Goal: Task Accomplishment & Management: Manage account settings

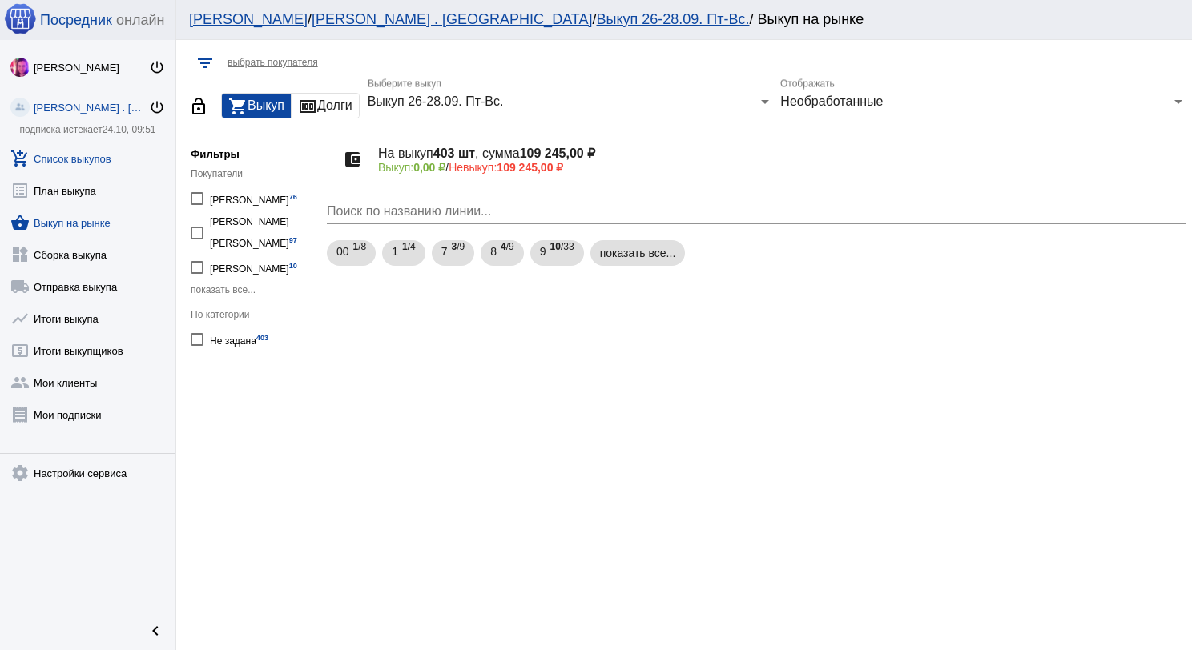
click at [104, 154] on link "add_shopping_cart Список выкупов" at bounding box center [87, 155] width 175 height 32
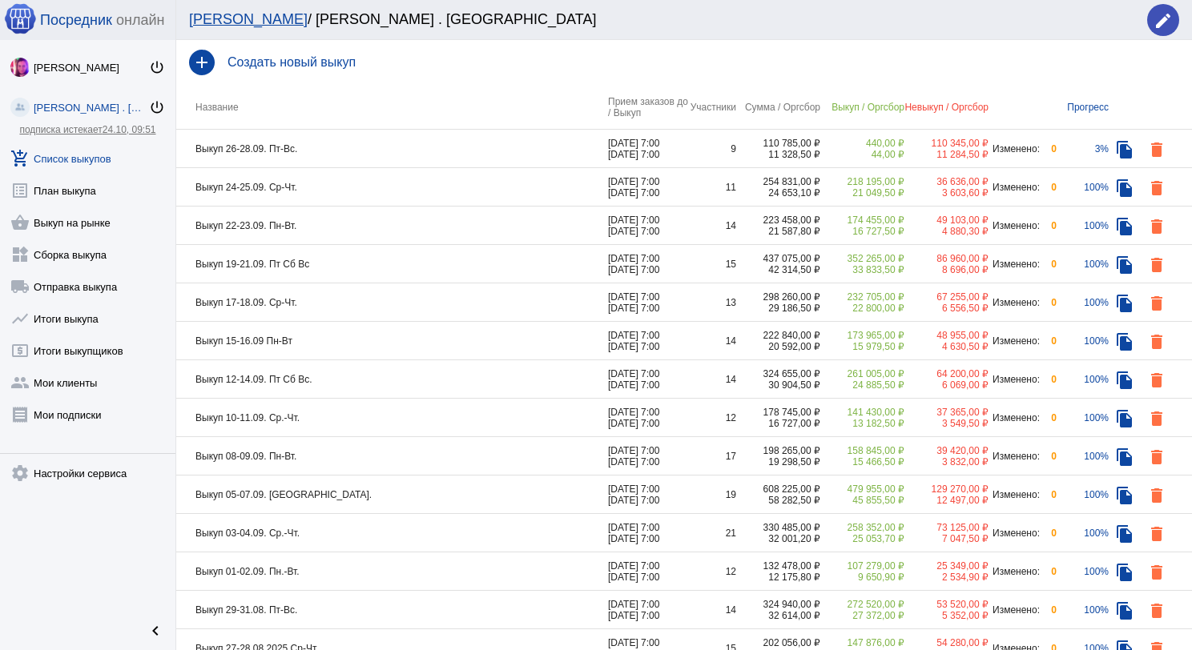
click at [436, 152] on td "Выкуп 26-28.09. Пт-Вс." at bounding box center [392, 149] width 432 height 38
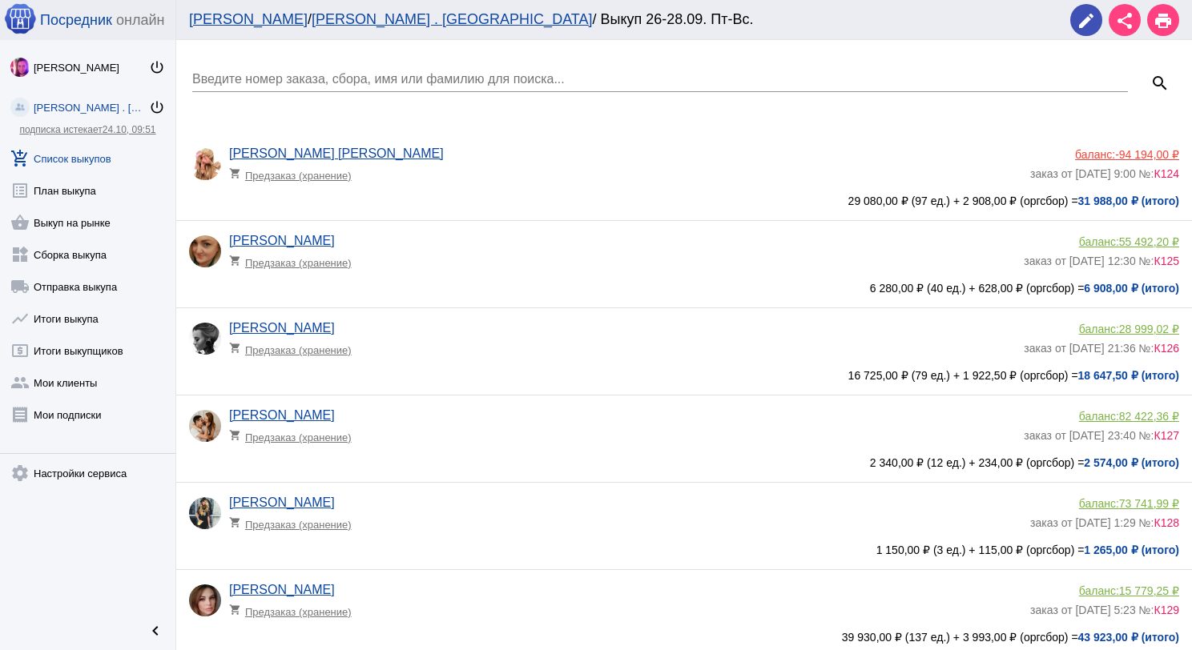
click at [413, 81] on input "Введите номер заказа, сбора, имя или фамилию для поиска..." at bounding box center [659, 79] width 935 height 14
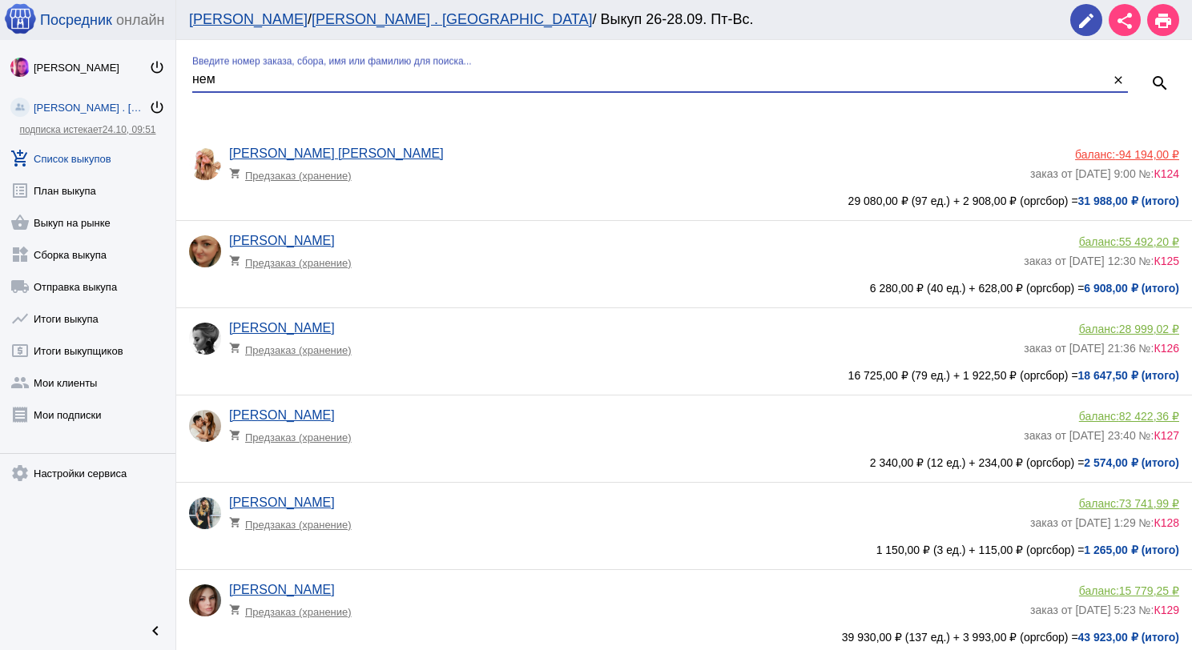
type input "нем"
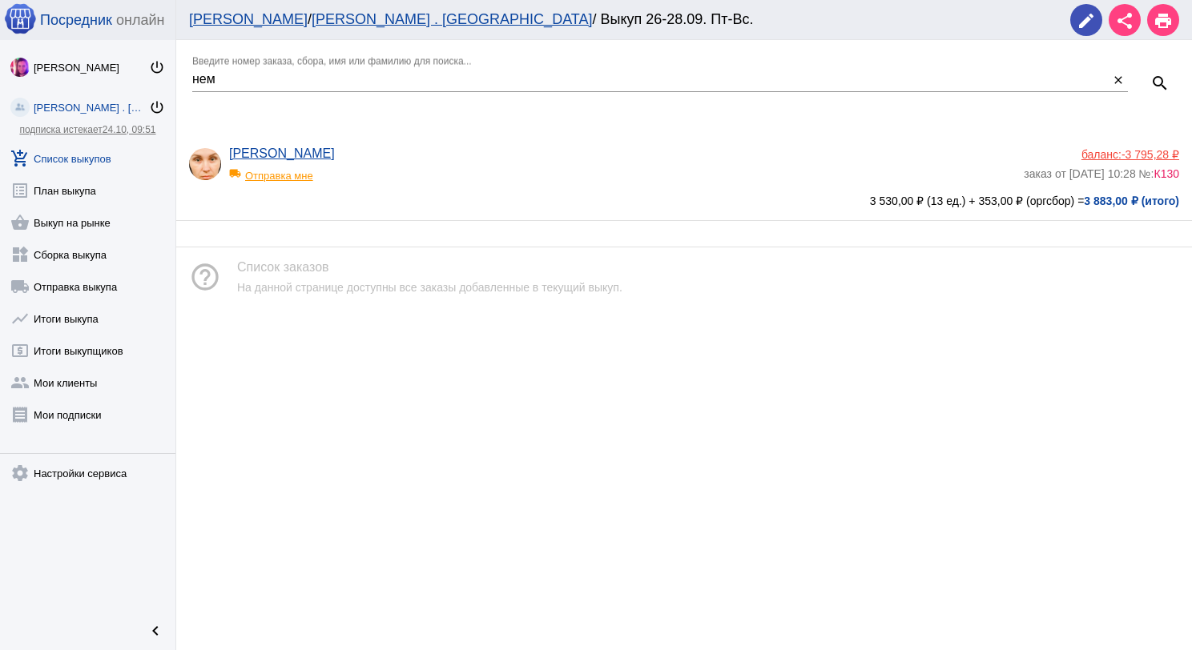
click at [441, 173] on app-delivery-type "local_shipping Отправка мне" at bounding box center [622, 171] width 786 height 21
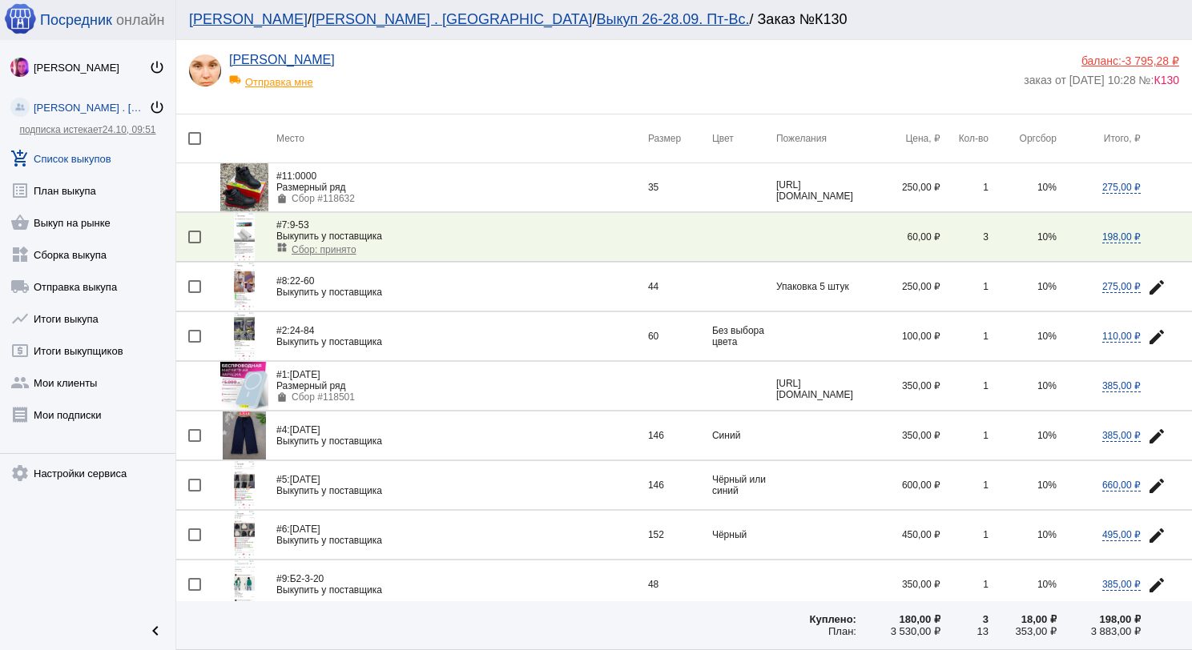
click at [1136, 58] on span "-3 795,28 ₽" at bounding box center [1150, 60] width 58 height 13
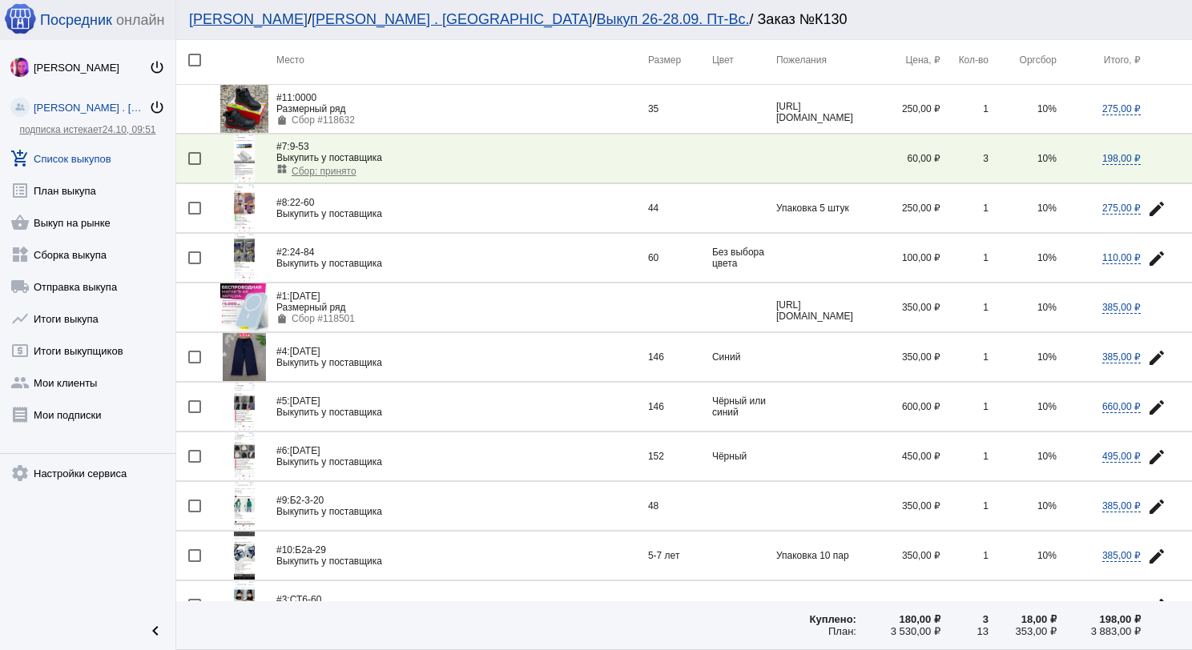
scroll to position [80, 0]
click at [247, 346] on img at bounding box center [244, 356] width 43 height 48
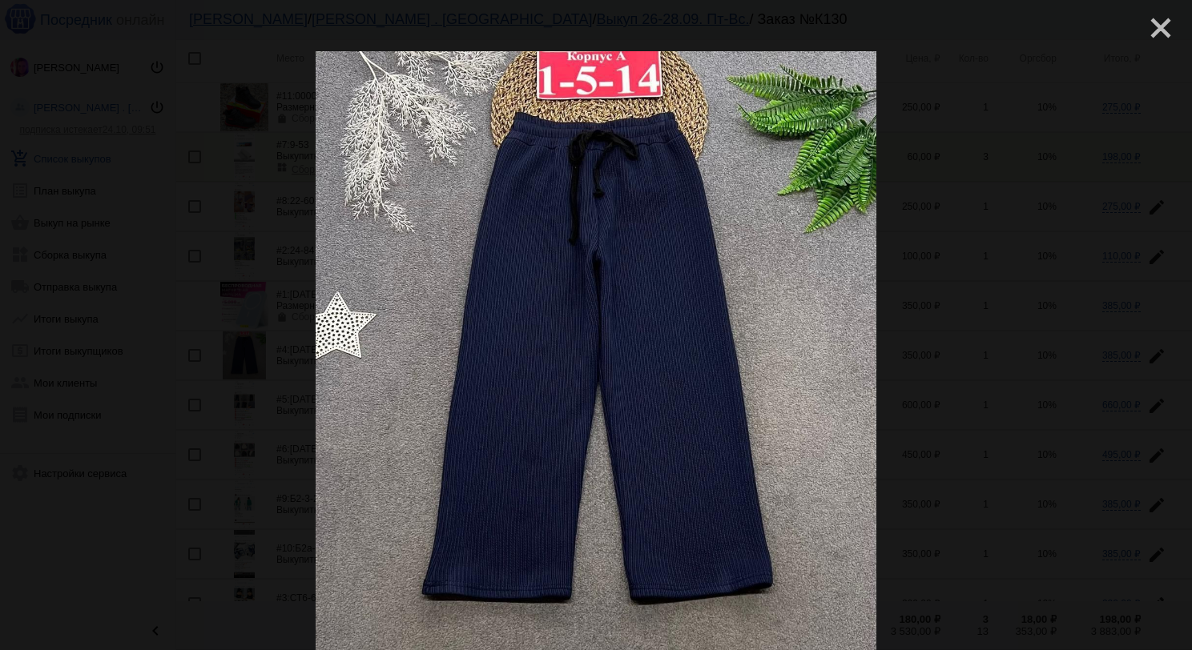
click at [1144, 29] on mat-icon "close" at bounding box center [1153, 21] width 19 height 19
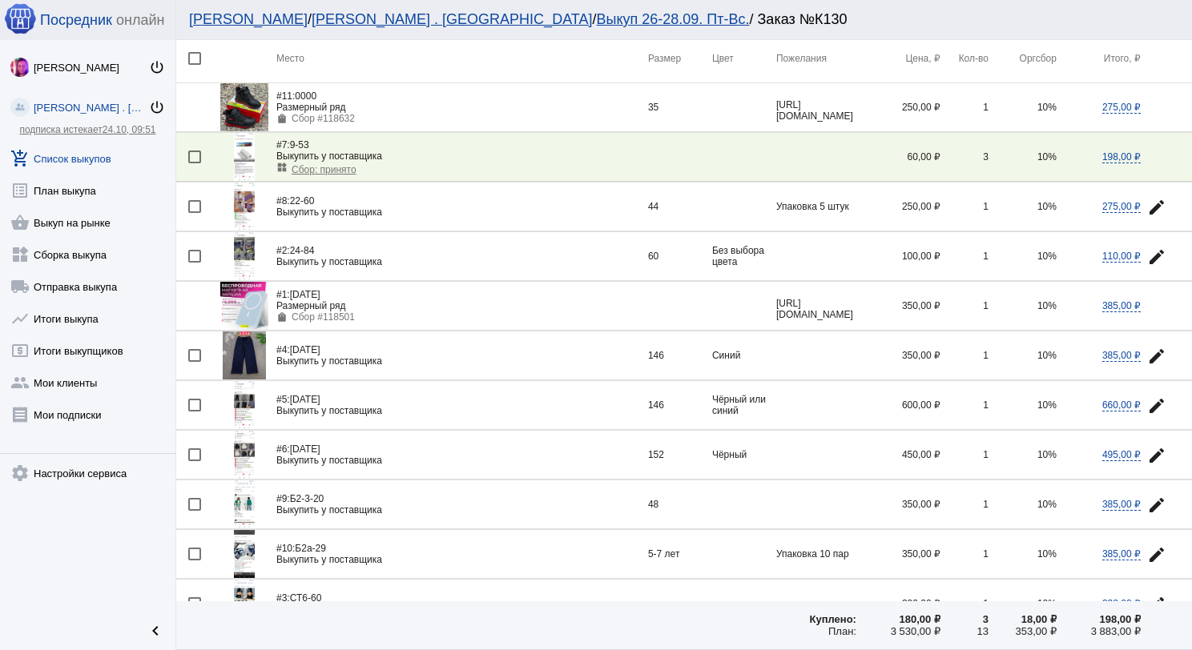
click at [251, 360] on img at bounding box center [244, 356] width 43 height 48
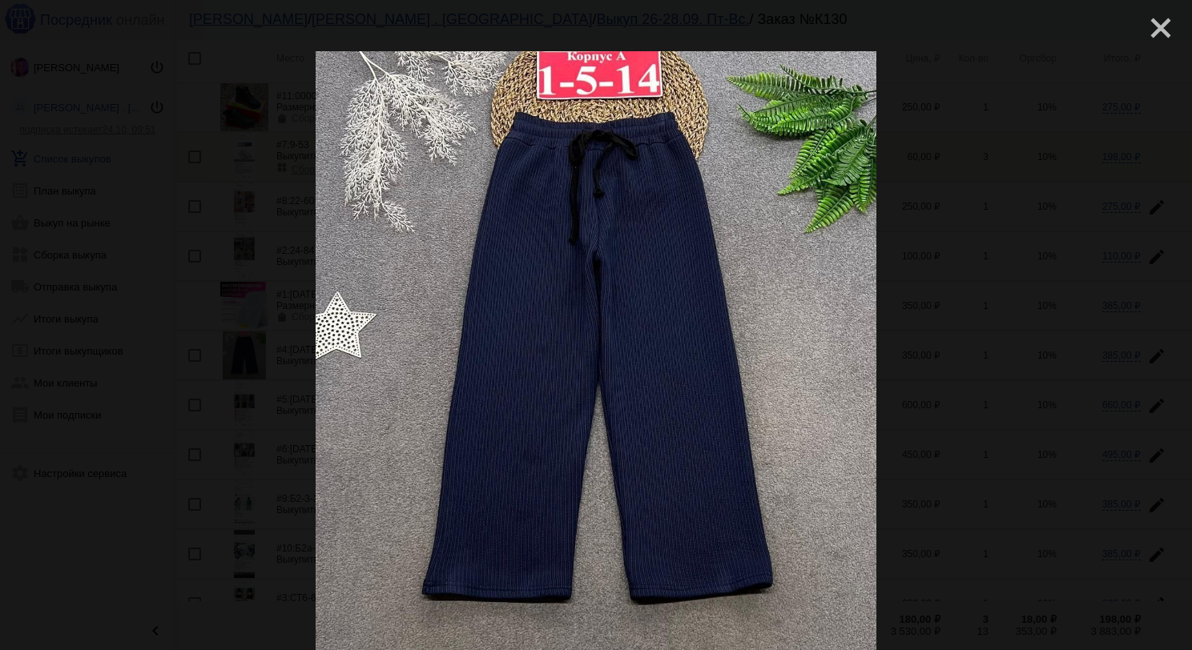
click at [1158, 29] on mat-icon "close" at bounding box center [1153, 21] width 19 height 19
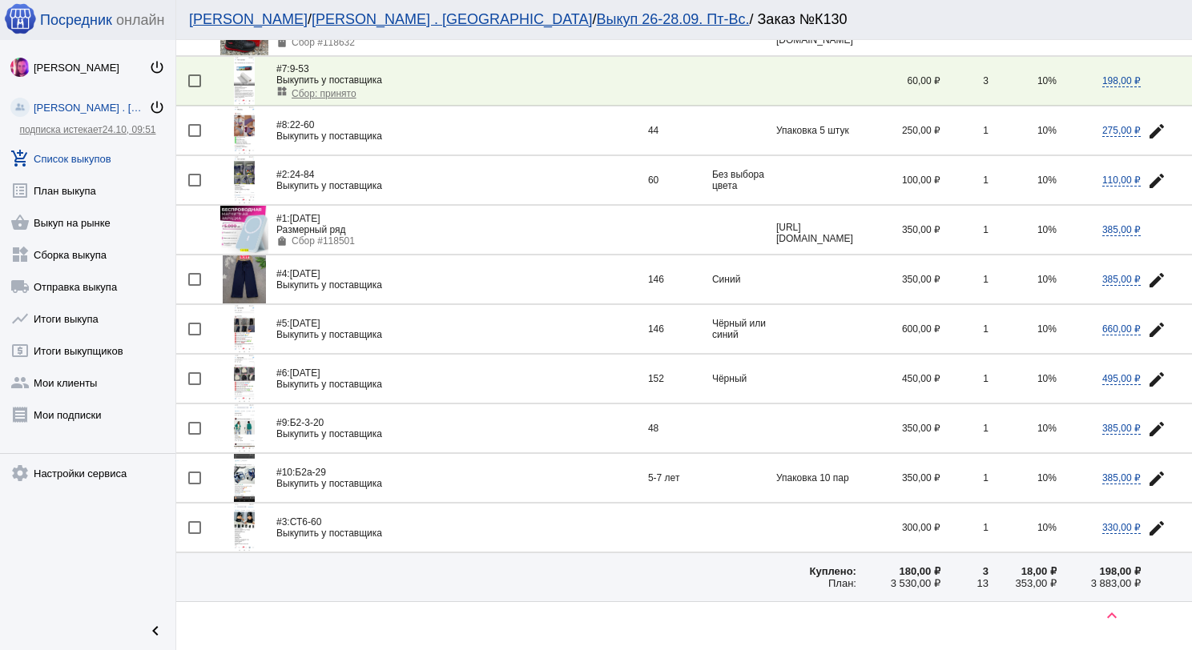
scroll to position [160, 0]
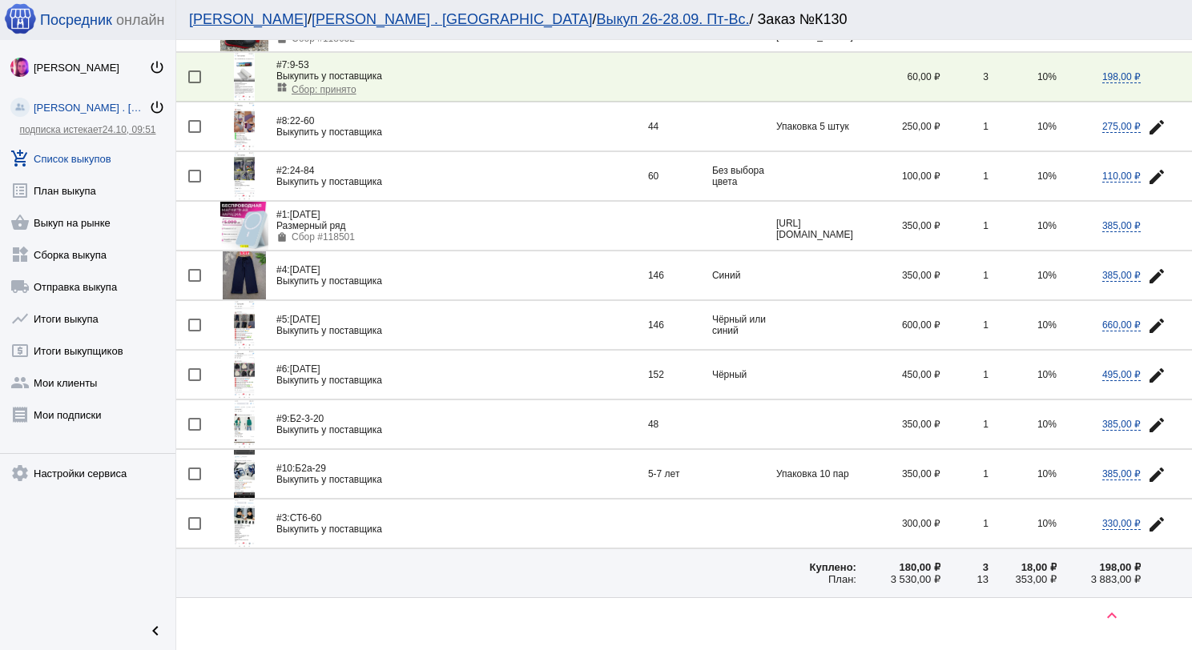
click at [252, 315] on img at bounding box center [244, 325] width 21 height 48
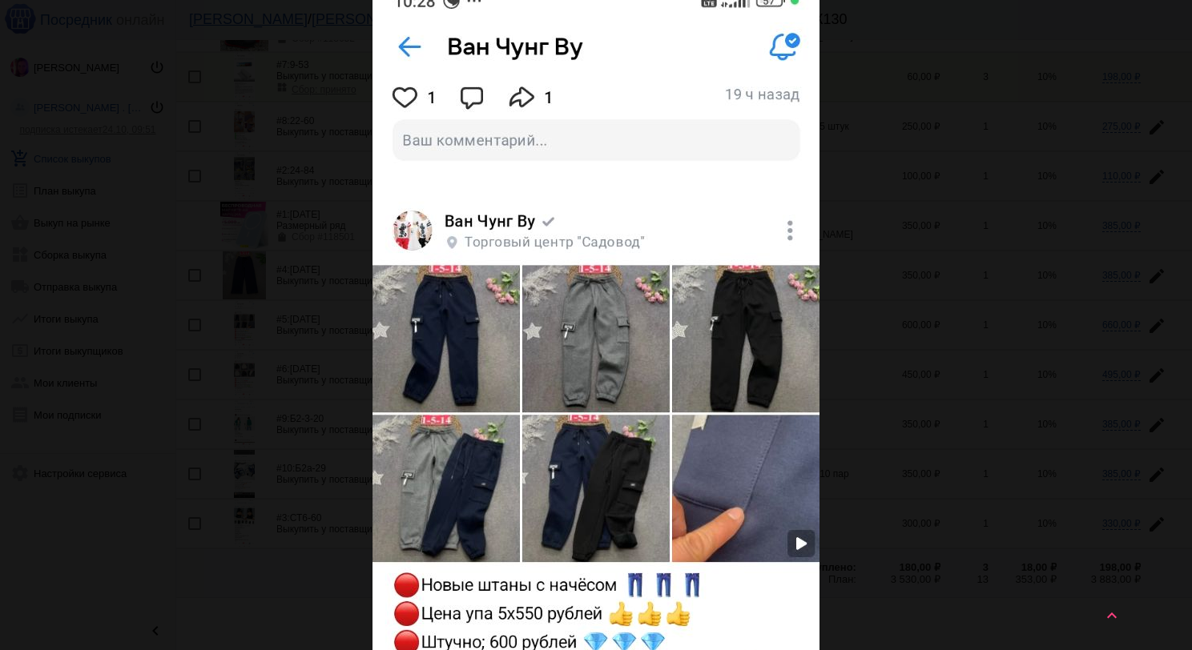
scroll to position [0, 0]
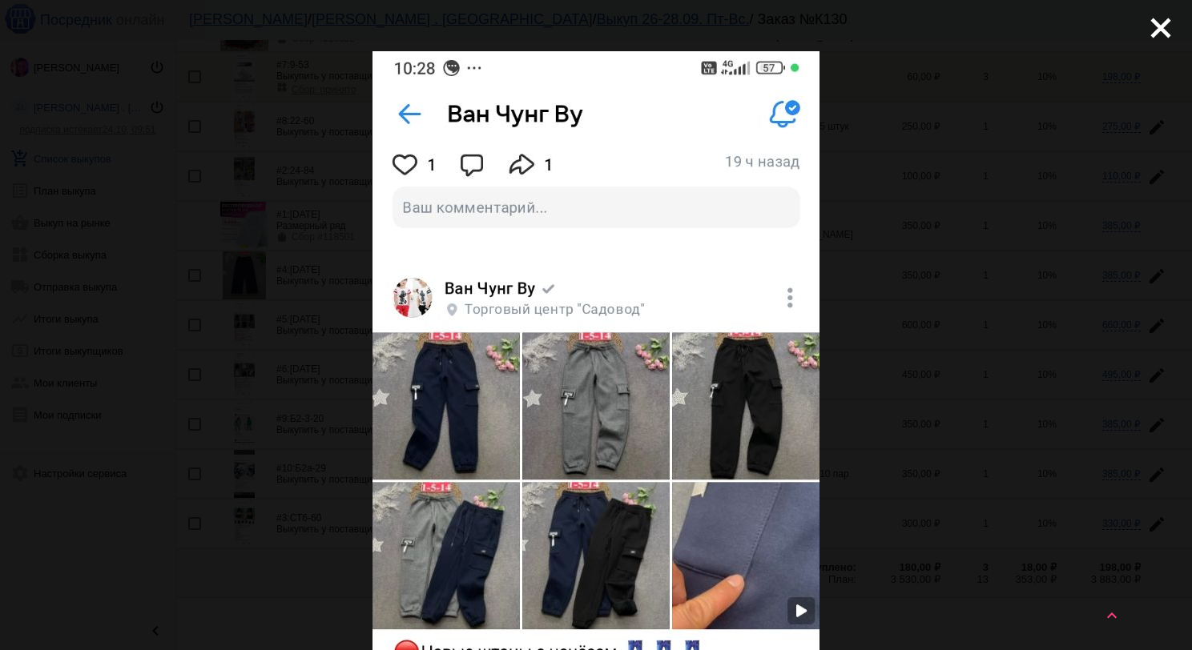
click at [1131, 26] on div "close get_app скачать" at bounding box center [596, 661] width 1192 height 1323
click at [1144, 31] on mat-icon "close" at bounding box center [1153, 21] width 19 height 19
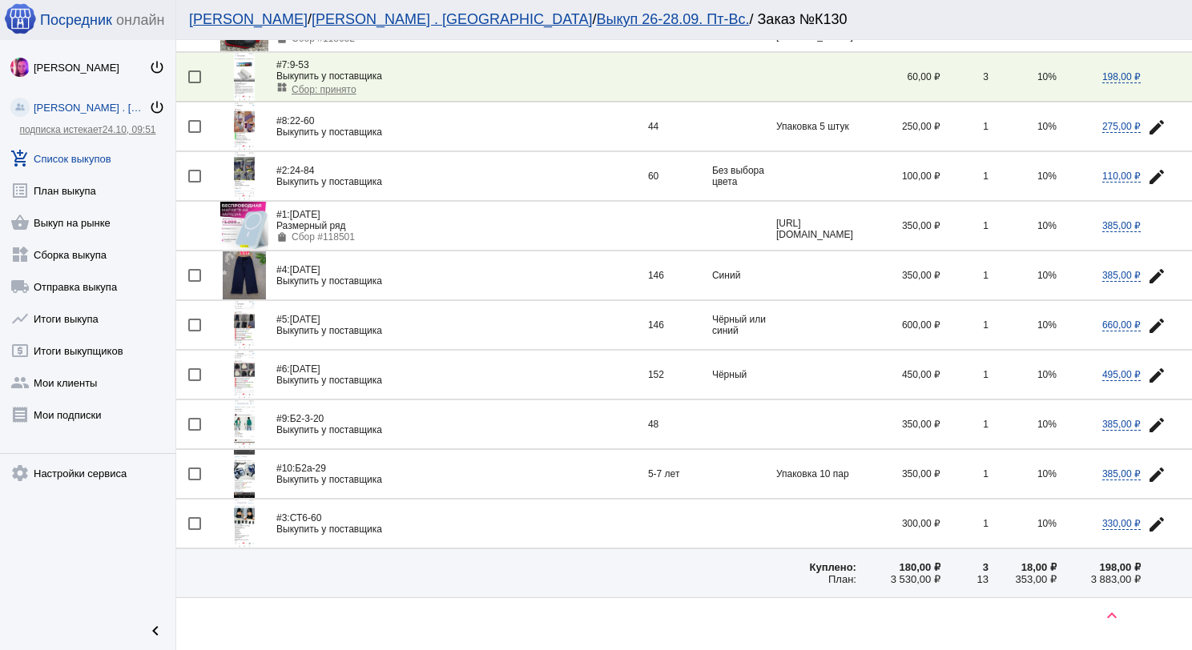
click at [239, 375] on img at bounding box center [244, 375] width 21 height 48
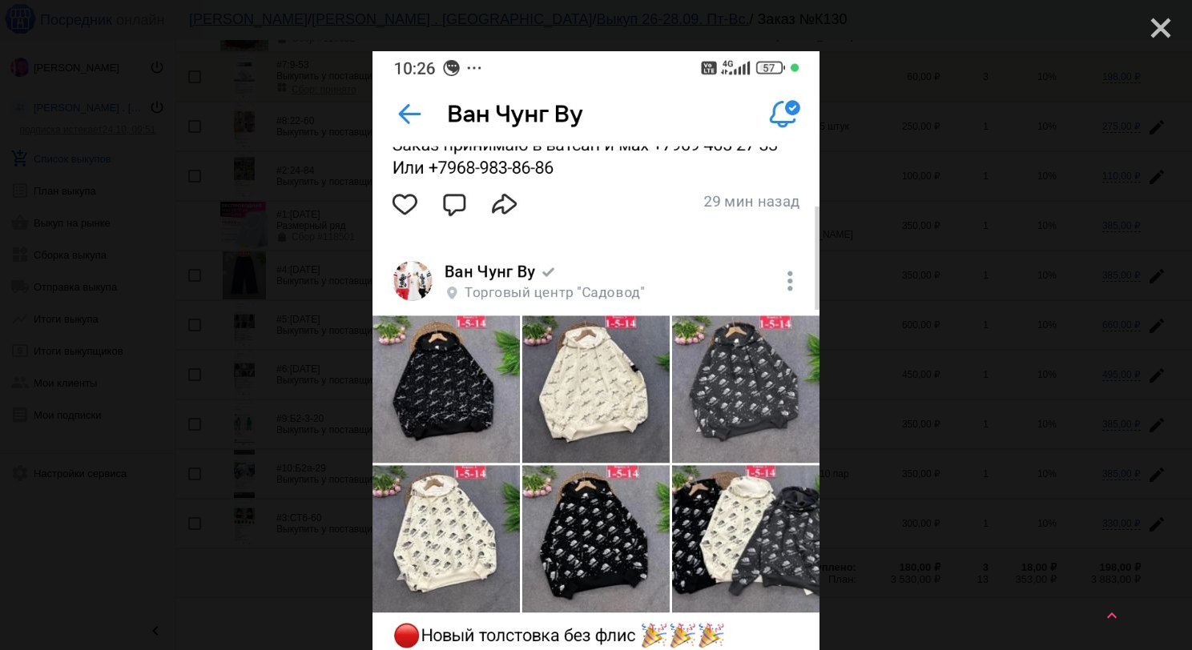
click at [1155, 26] on mat-icon "close" at bounding box center [1153, 21] width 19 height 19
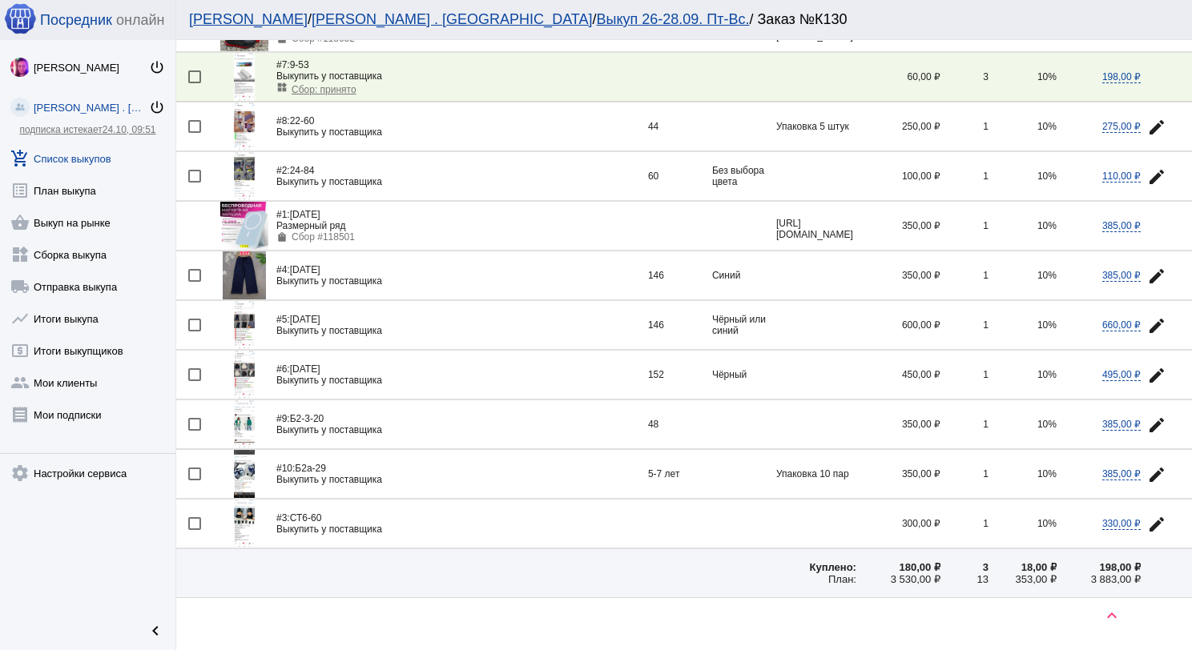
click at [240, 324] on img at bounding box center [244, 325] width 21 height 48
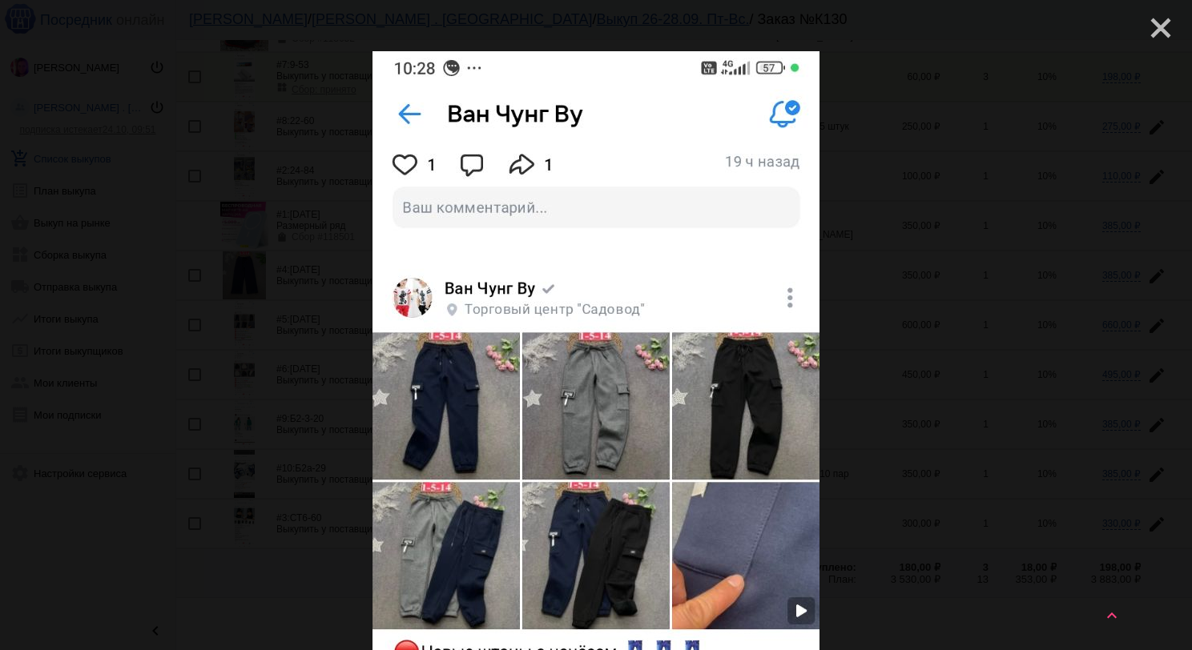
click at [1146, 30] on mat-icon "close" at bounding box center [1153, 21] width 19 height 19
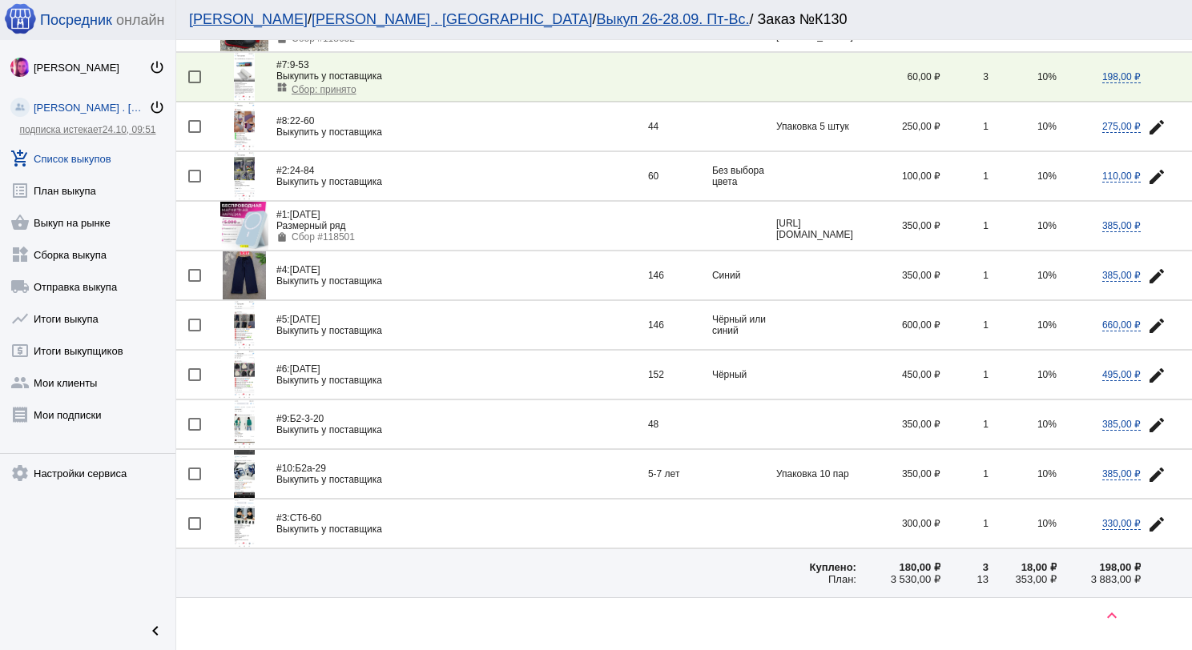
click at [243, 329] on img at bounding box center [244, 325] width 21 height 48
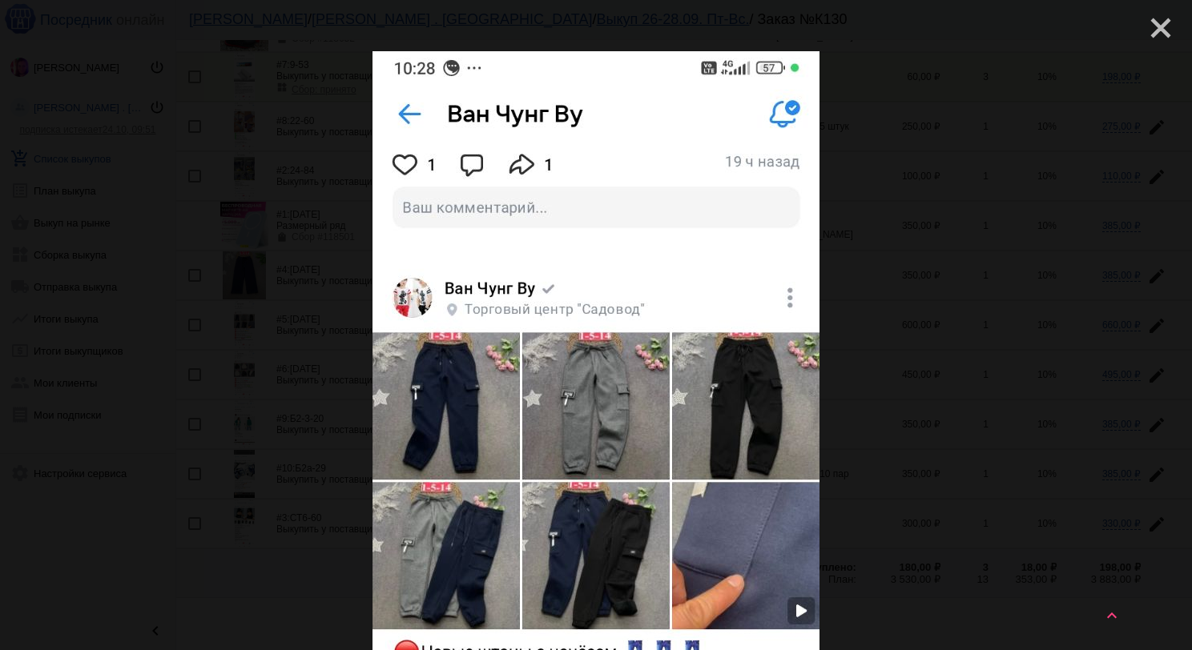
click at [1149, 21] on mat-icon "close" at bounding box center [1153, 21] width 19 height 19
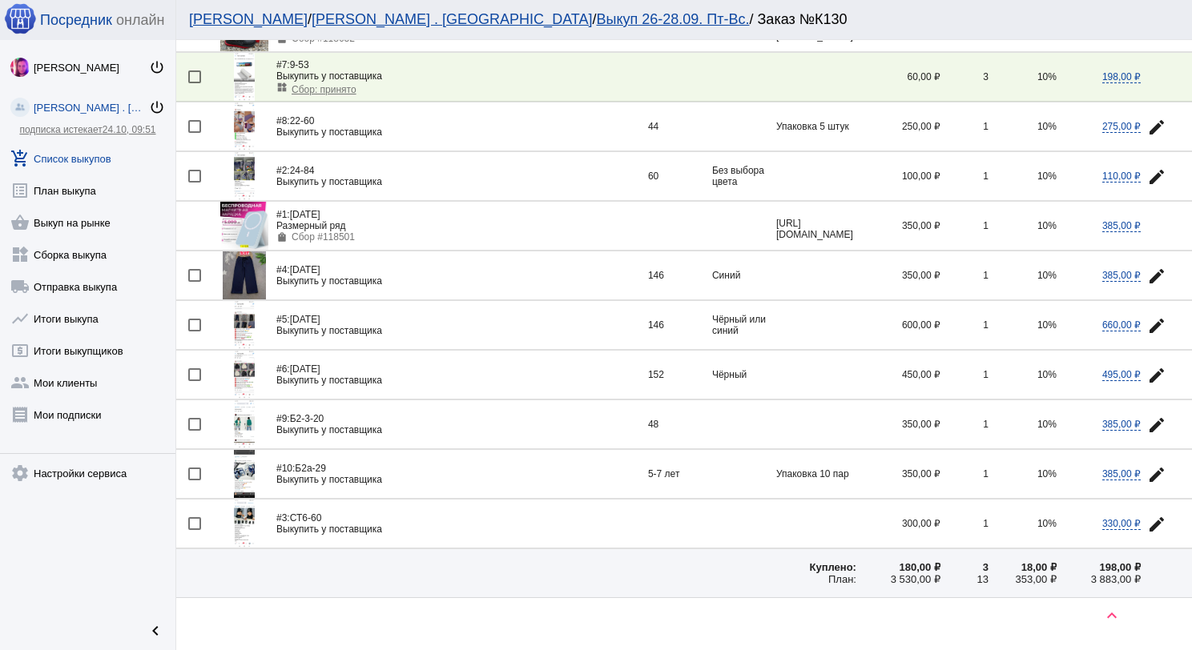
click at [243, 319] on img at bounding box center [244, 325] width 21 height 48
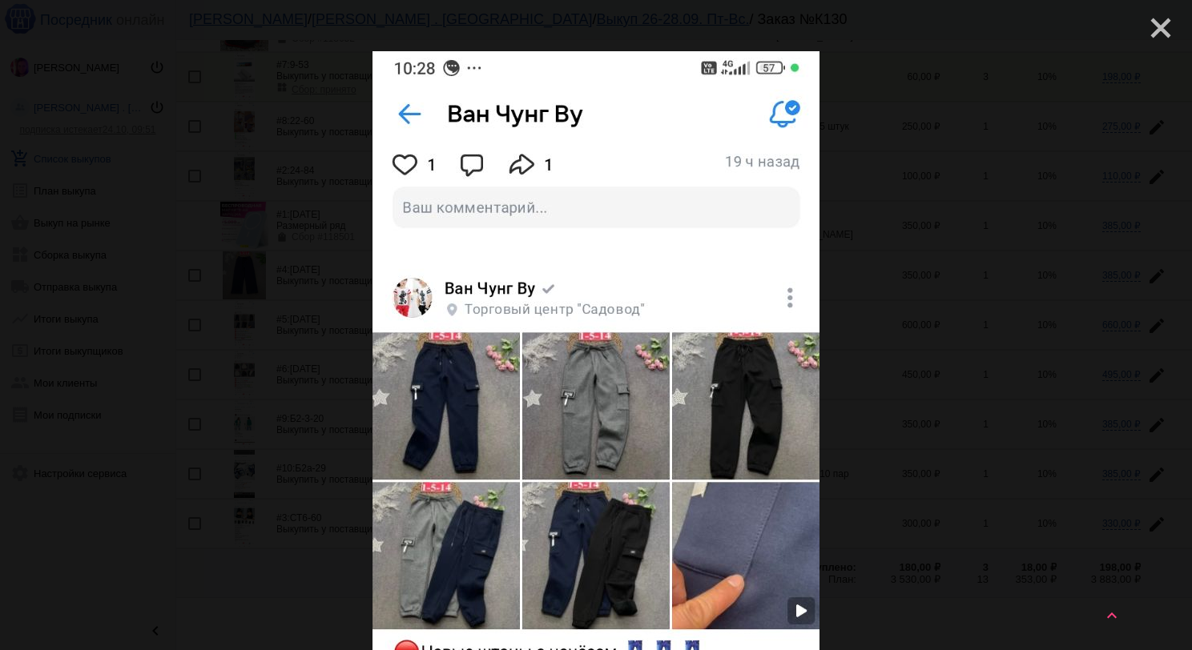
click at [1158, 29] on mat-icon "close" at bounding box center [1153, 21] width 19 height 19
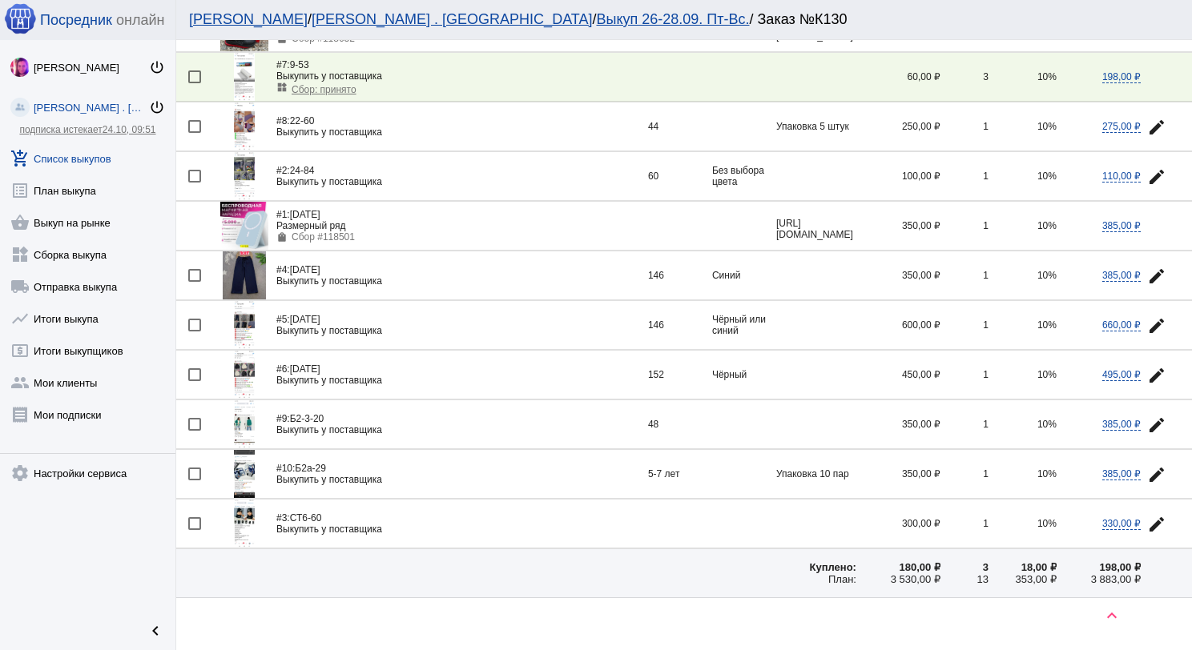
click at [239, 365] on img at bounding box center [244, 375] width 21 height 48
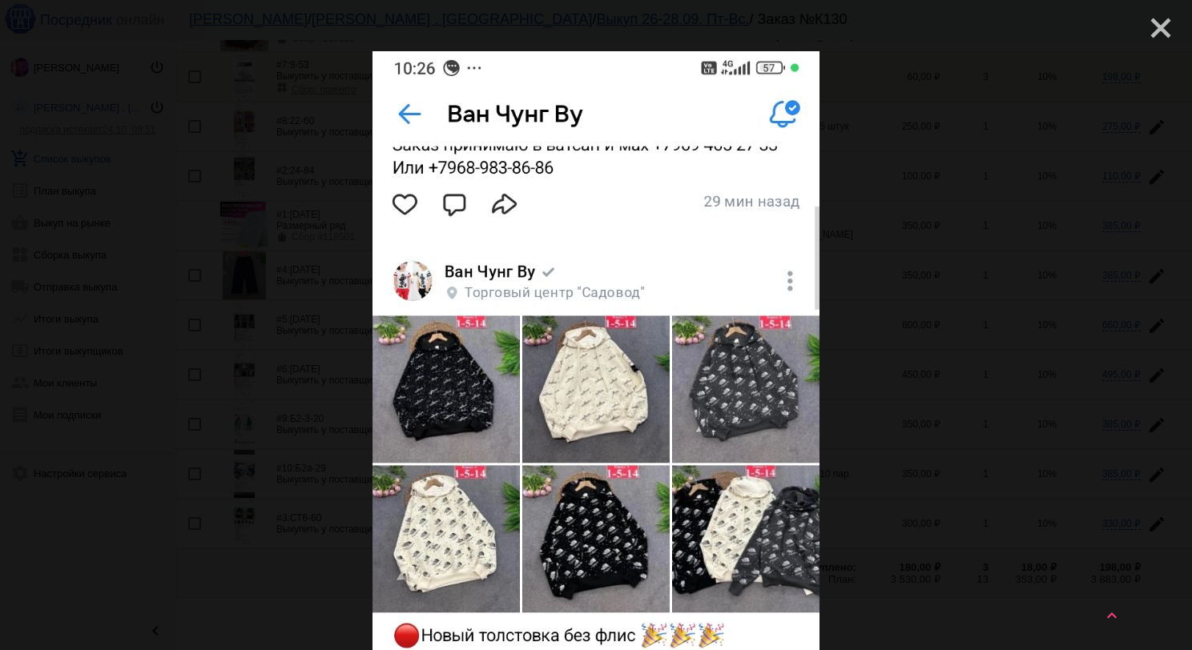
click at [1150, 28] on mat-icon "close" at bounding box center [1153, 21] width 19 height 19
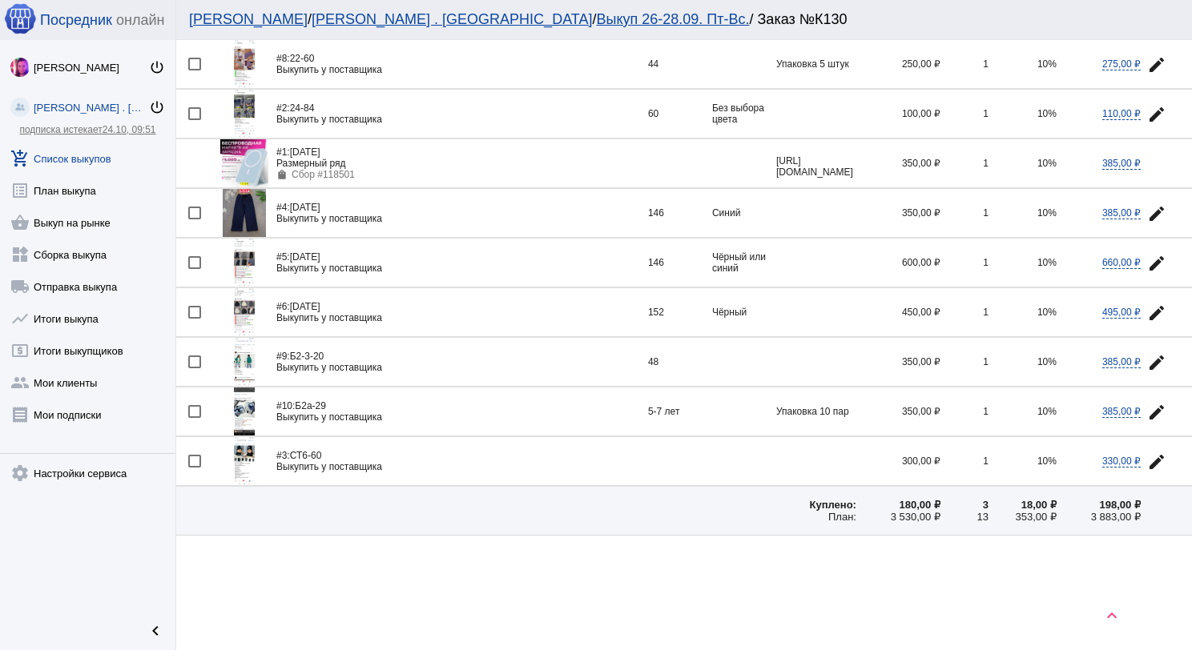
scroll to position [225, 0]
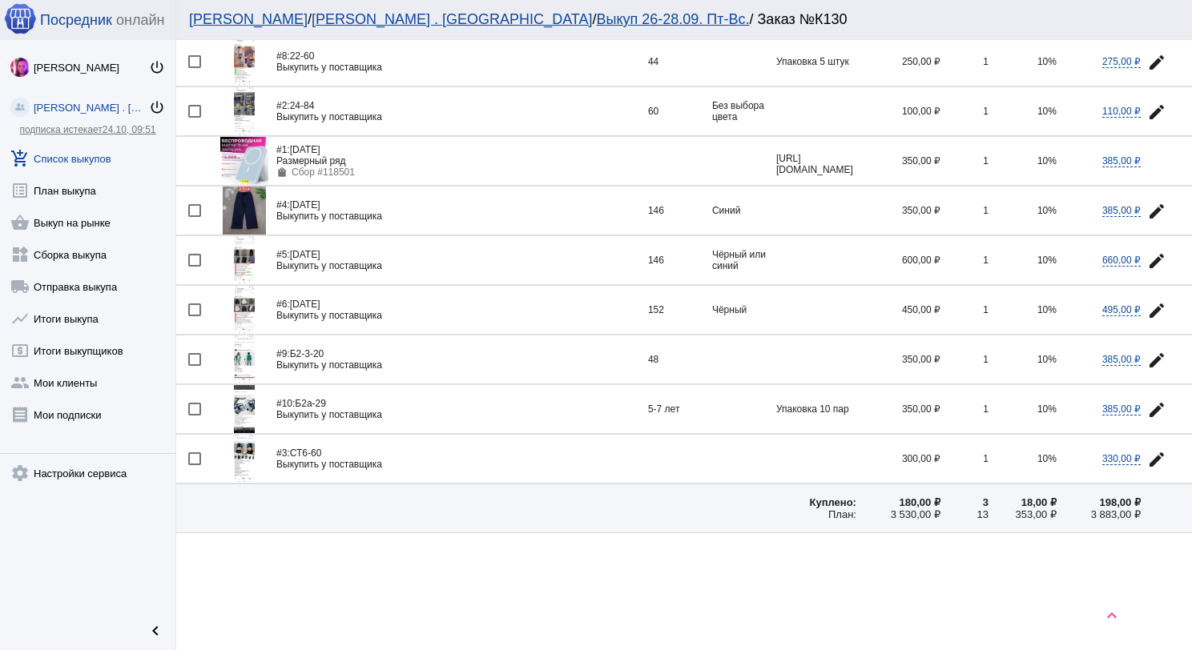
click at [251, 447] on img at bounding box center [244, 459] width 21 height 48
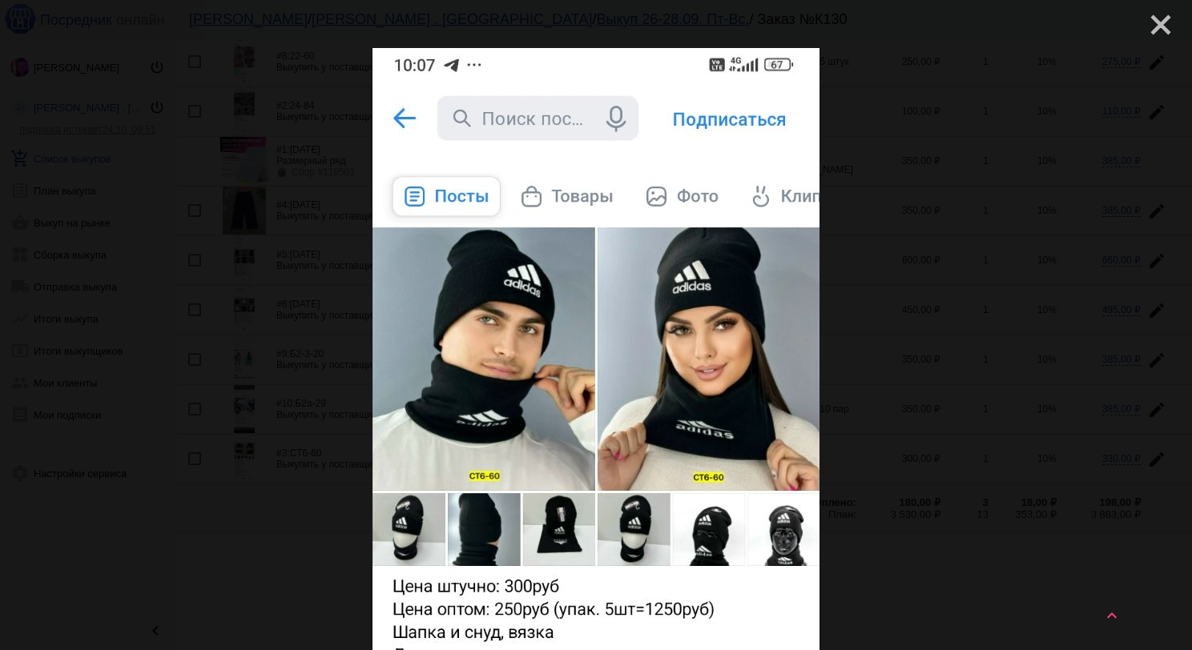
scroll to position [0, 0]
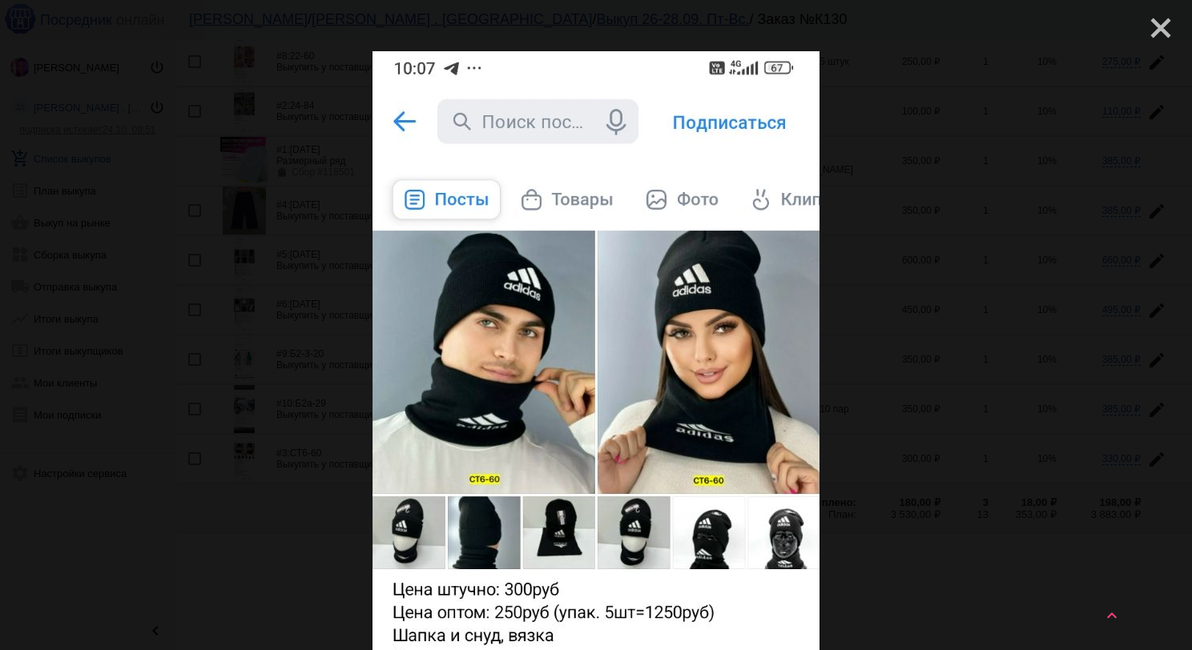
click at [1155, 30] on mat-icon "close" at bounding box center [1153, 21] width 19 height 19
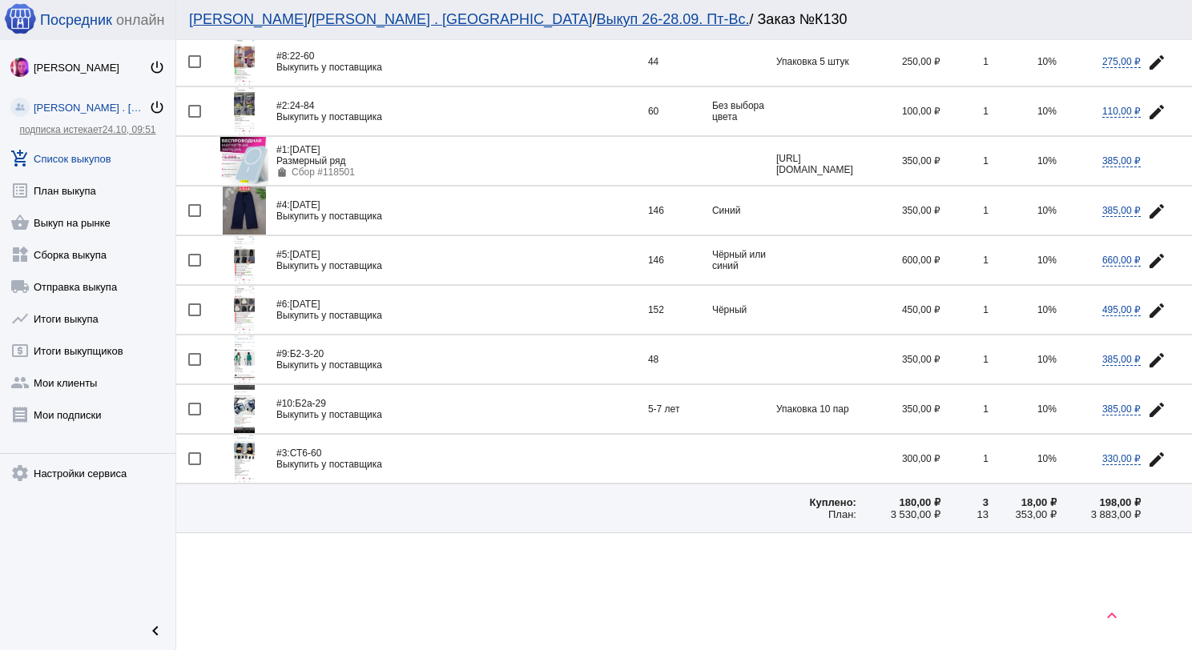
click at [243, 259] on img at bounding box center [244, 260] width 21 height 48
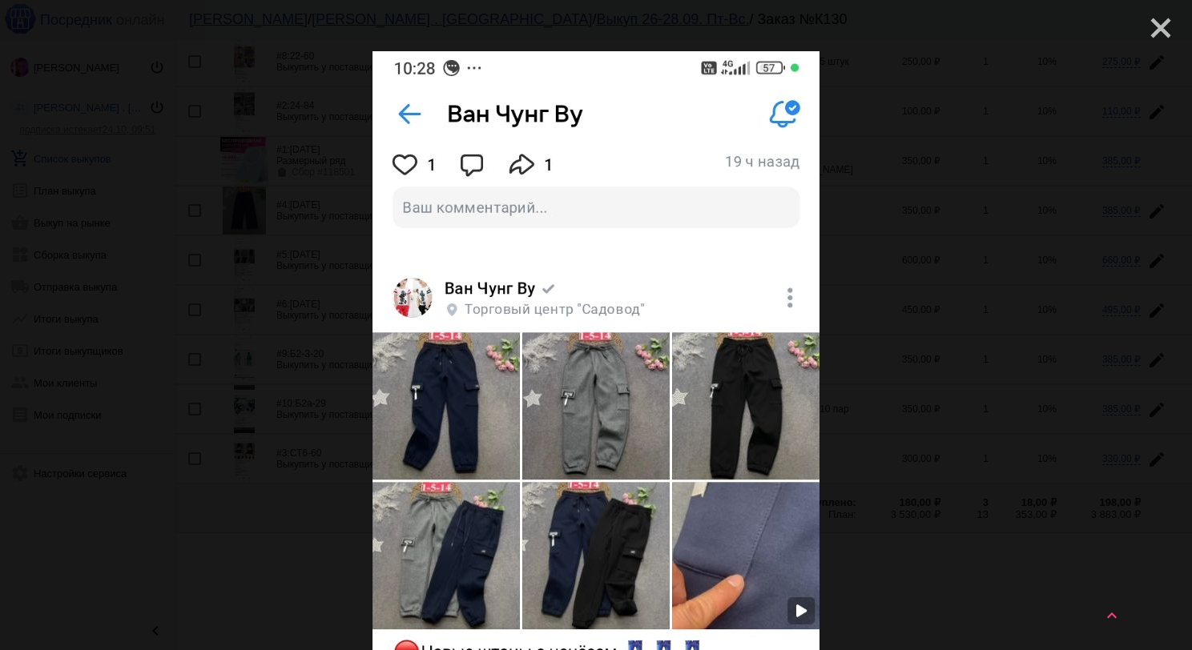
click at [1144, 31] on mat-icon "close" at bounding box center [1153, 21] width 19 height 19
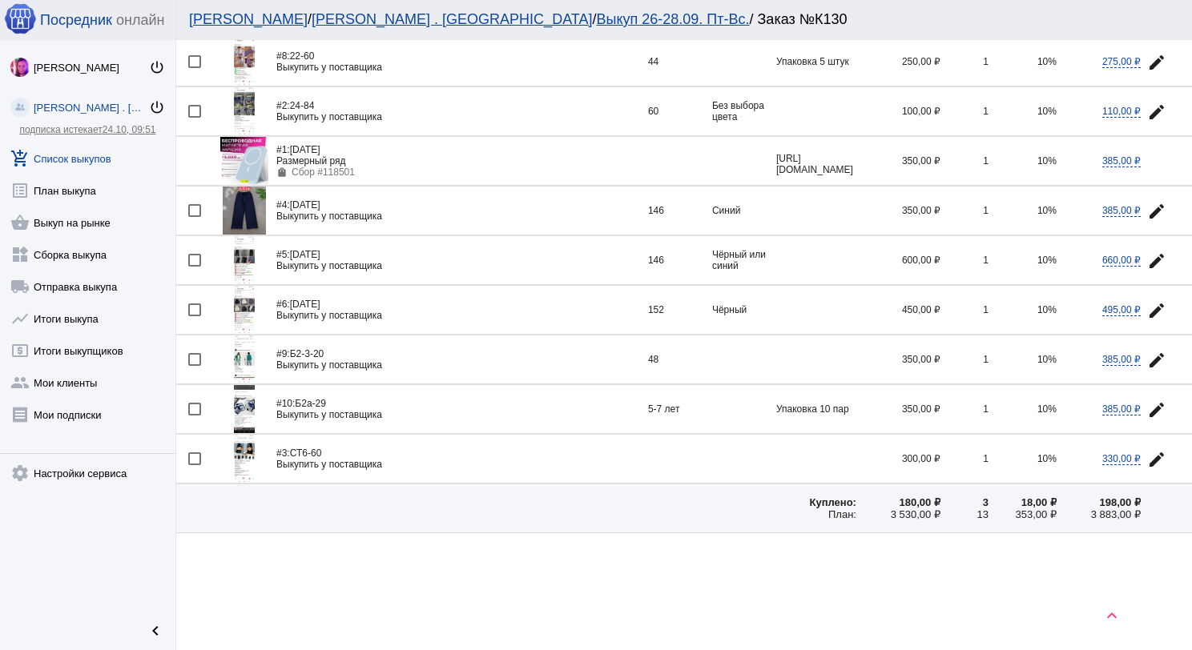
click at [1147, 252] on mat-icon "edit" at bounding box center [1156, 260] width 19 height 19
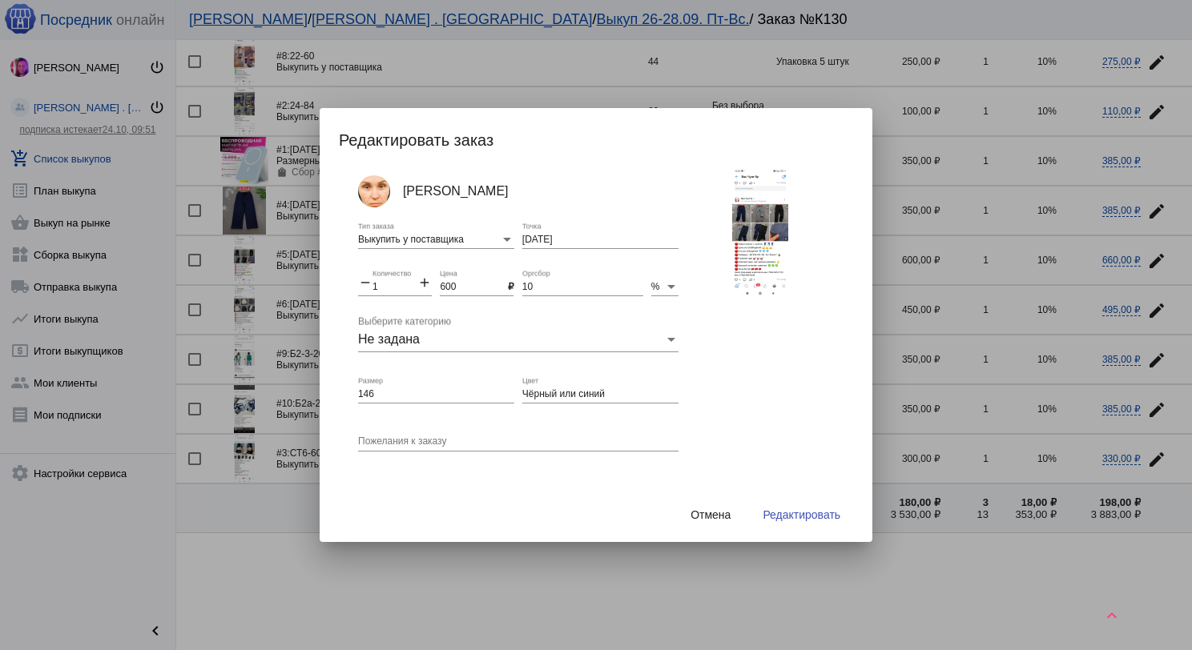
click at [421, 282] on mat-icon "add" at bounding box center [424, 284] width 14 height 19
type input "2"
click at [776, 513] on span "Редактировать" at bounding box center [801, 514] width 78 height 13
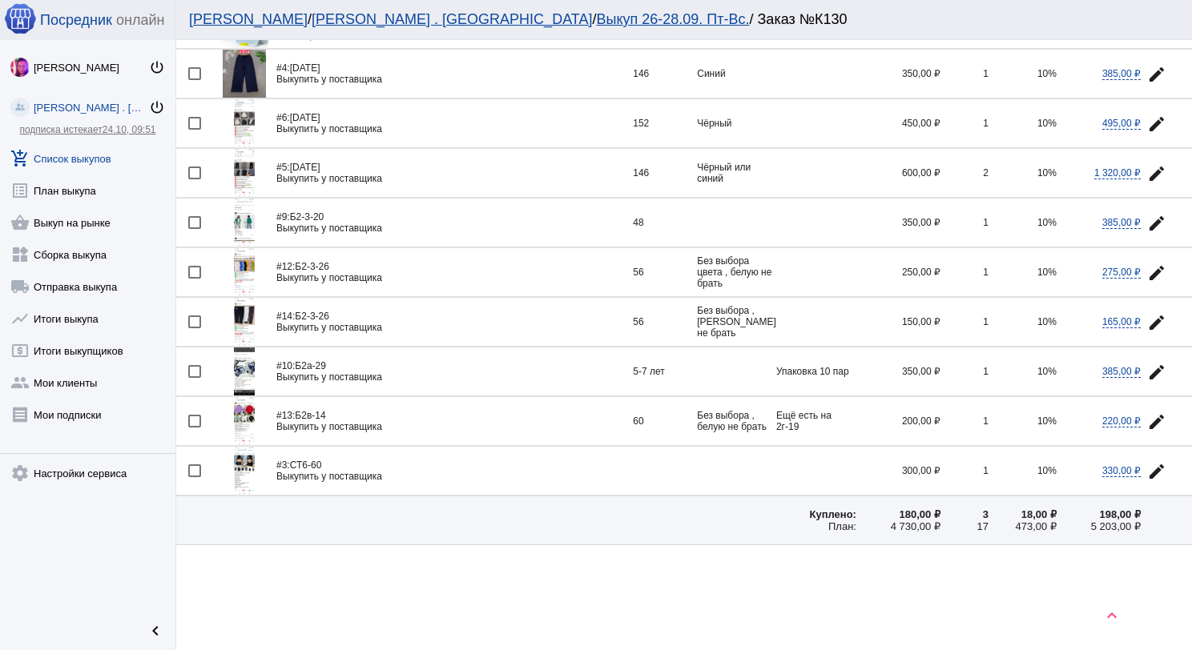
scroll to position [373, 0]
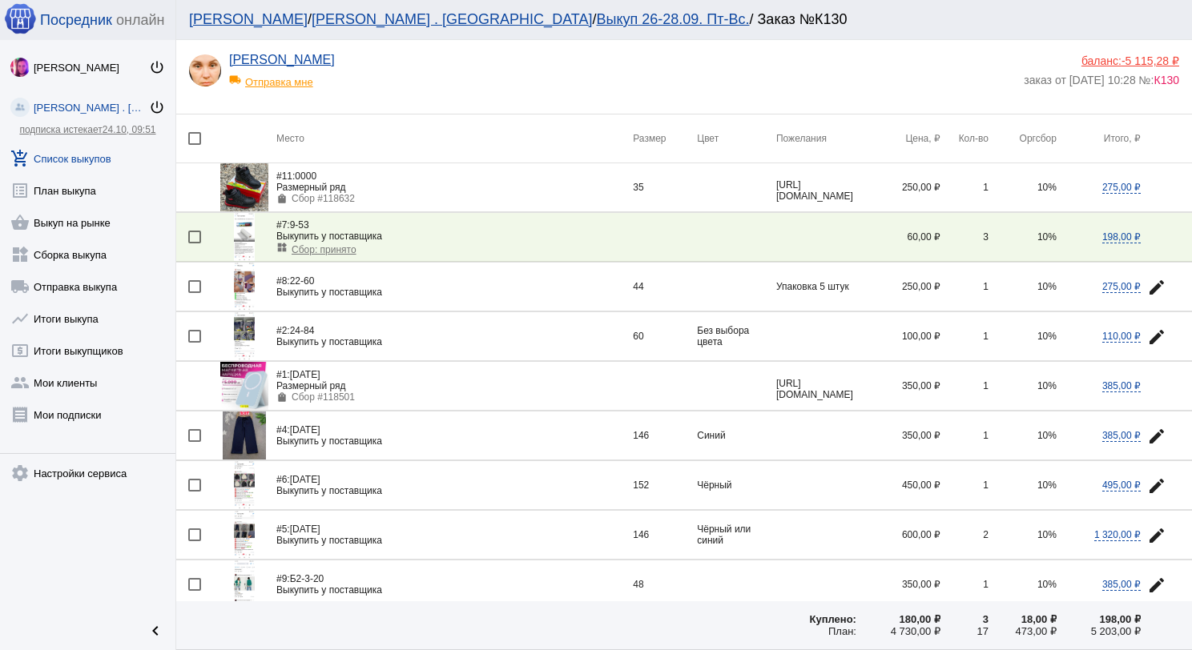
click at [240, 221] on img at bounding box center [244, 237] width 21 height 48
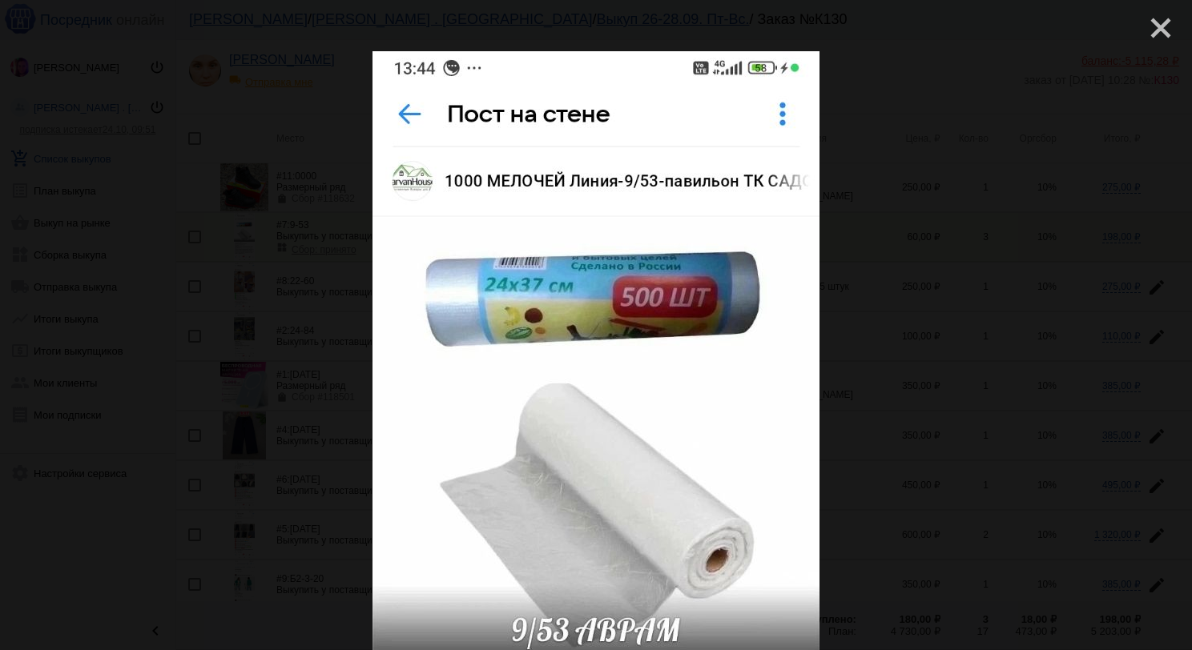
click at [1146, 29] on mat-icon "close" at bounding box center [1153, 21] width 19 height 19
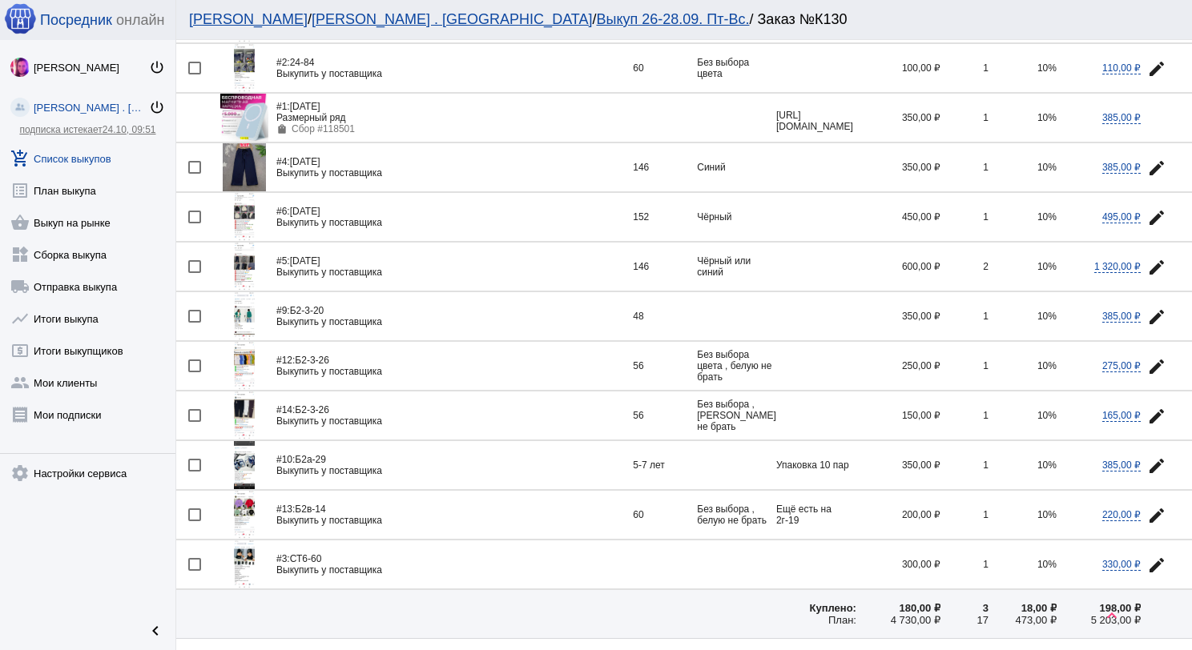
scroll to position [320, 0]
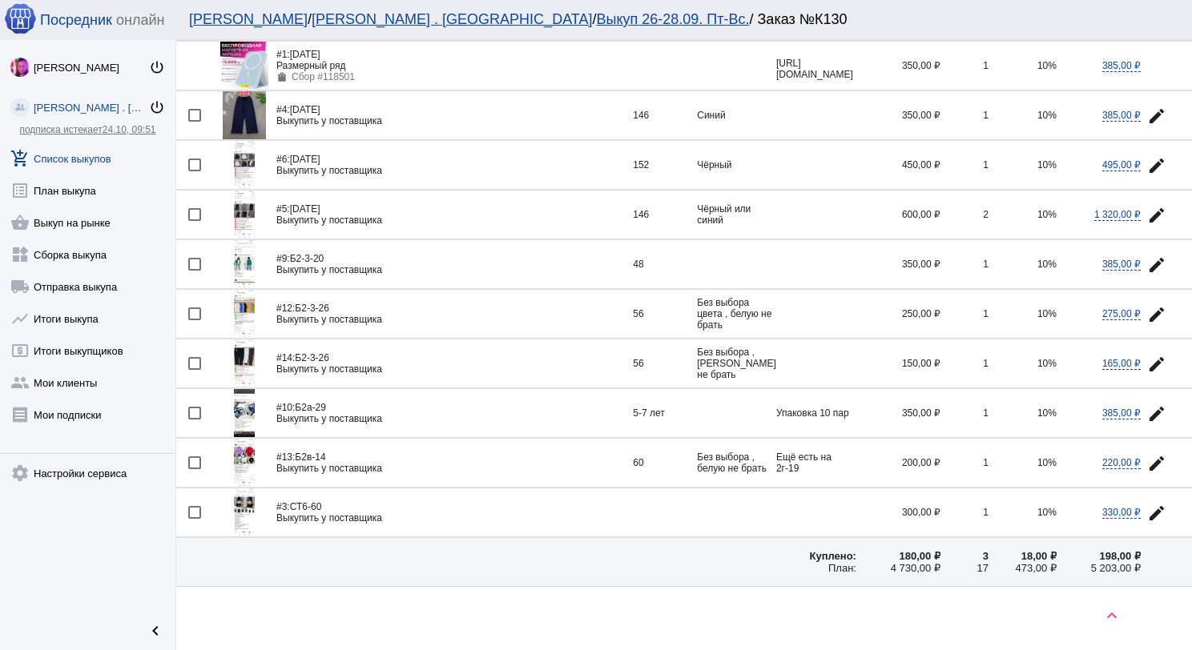
click at [236, 451] on img at bounding box center [244, 463] width 21 height 48
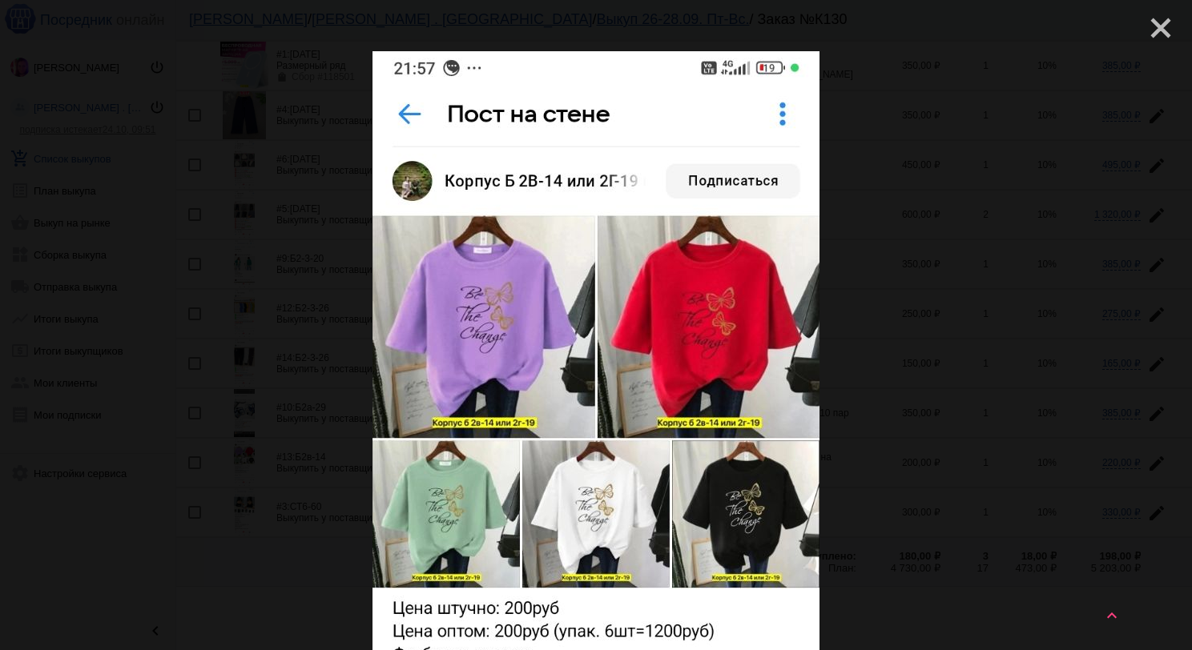
click at [1159, 28] on mat-icon "close" at bounding box center [1153, 21] width 19 height 19
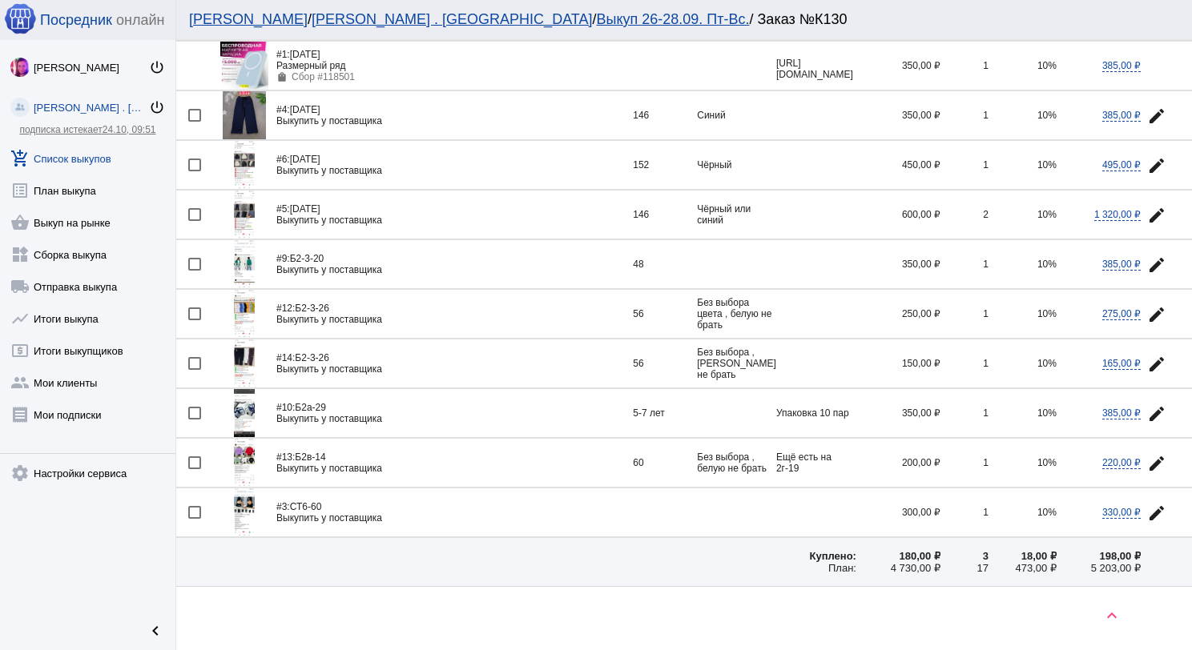
click at [239, 203] on img at bounding box center [244, 215] width 21 height 48
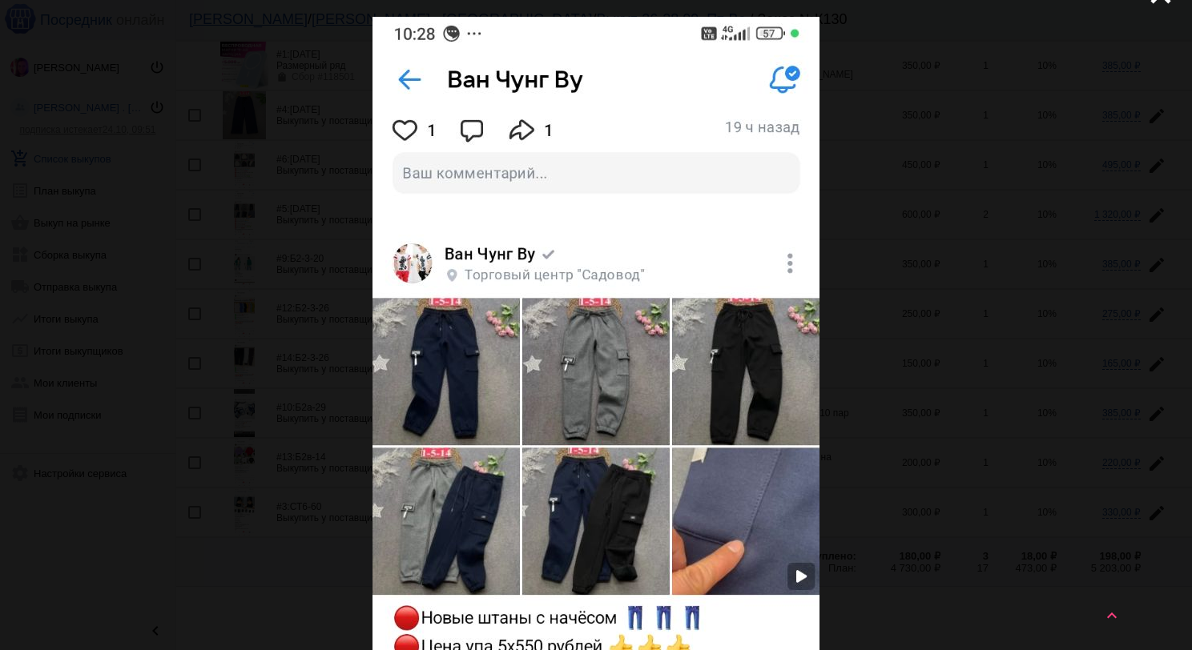
scroll to position [0, 0]
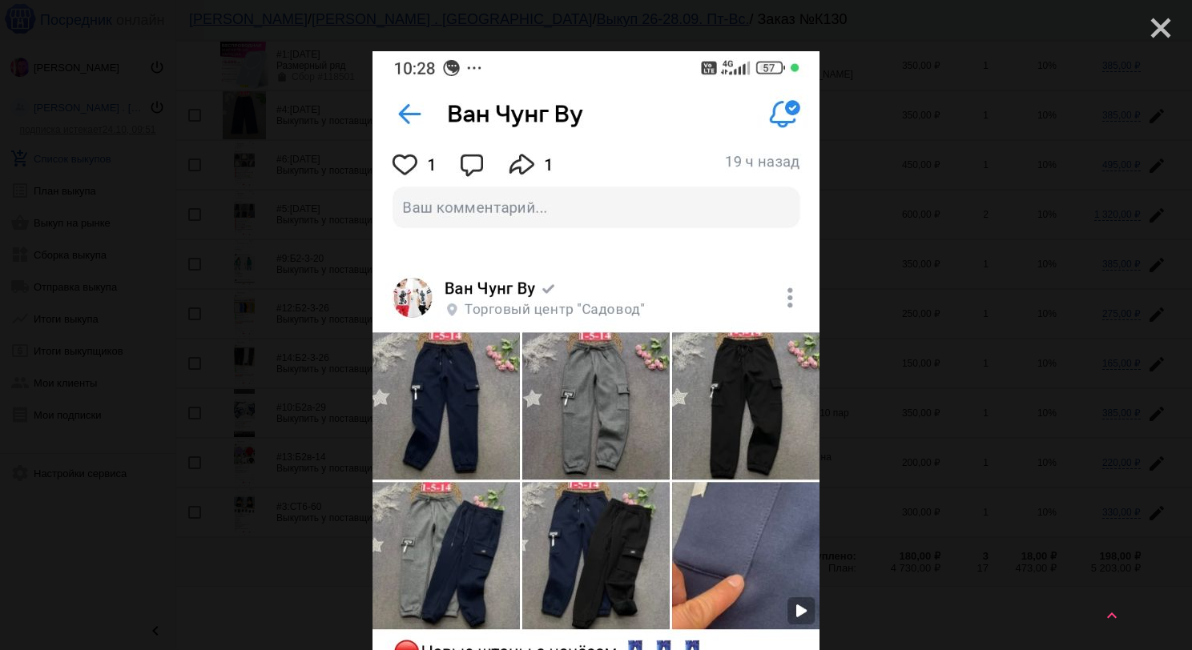
click at [1150, 31] on mat-icon "close" at bounding box center [1153, 21] width 19 height 19
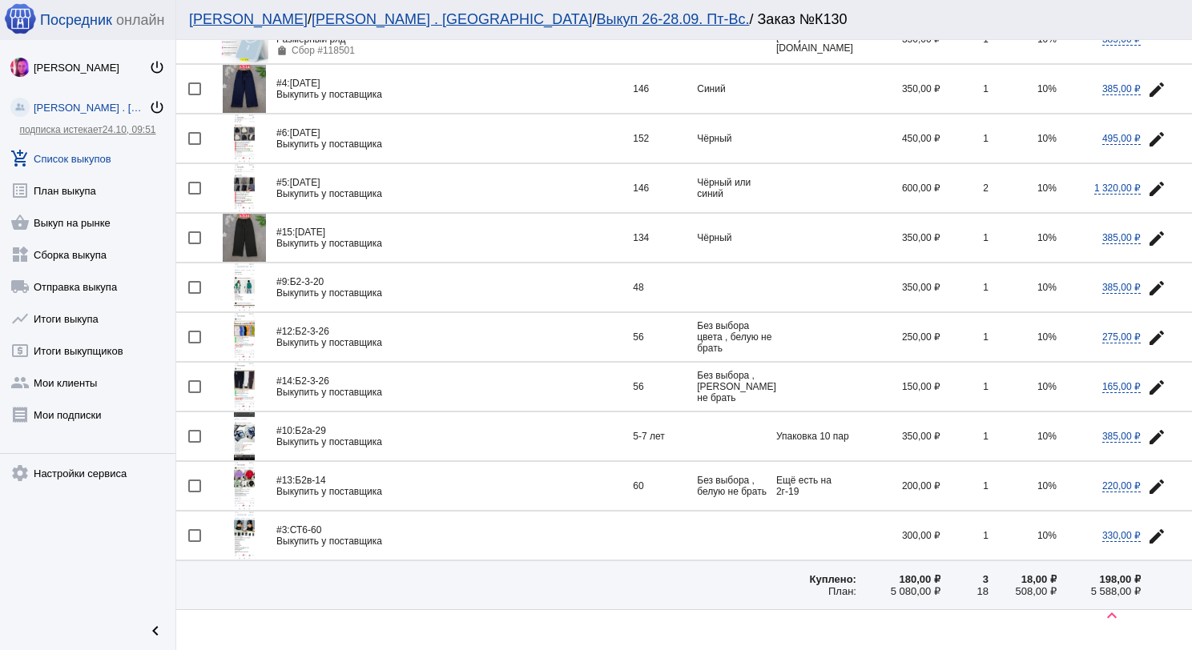
scroll to position [343, 0]
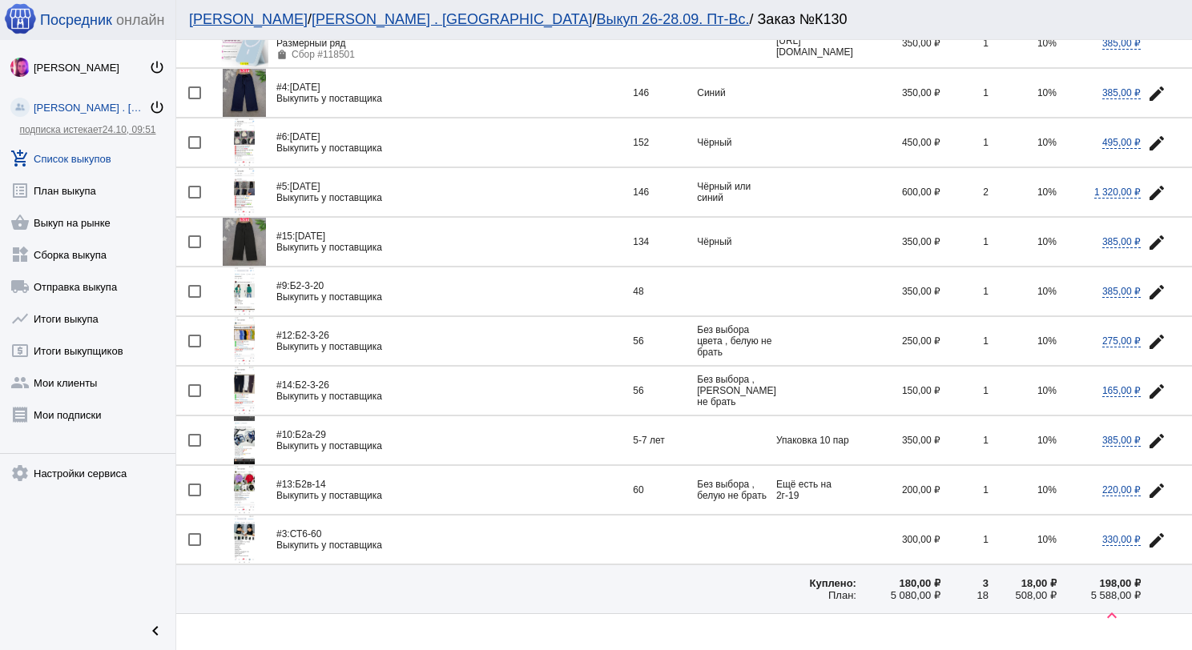
click at [236, 220] on img at bounding box center [244, 242] width 43 height 48
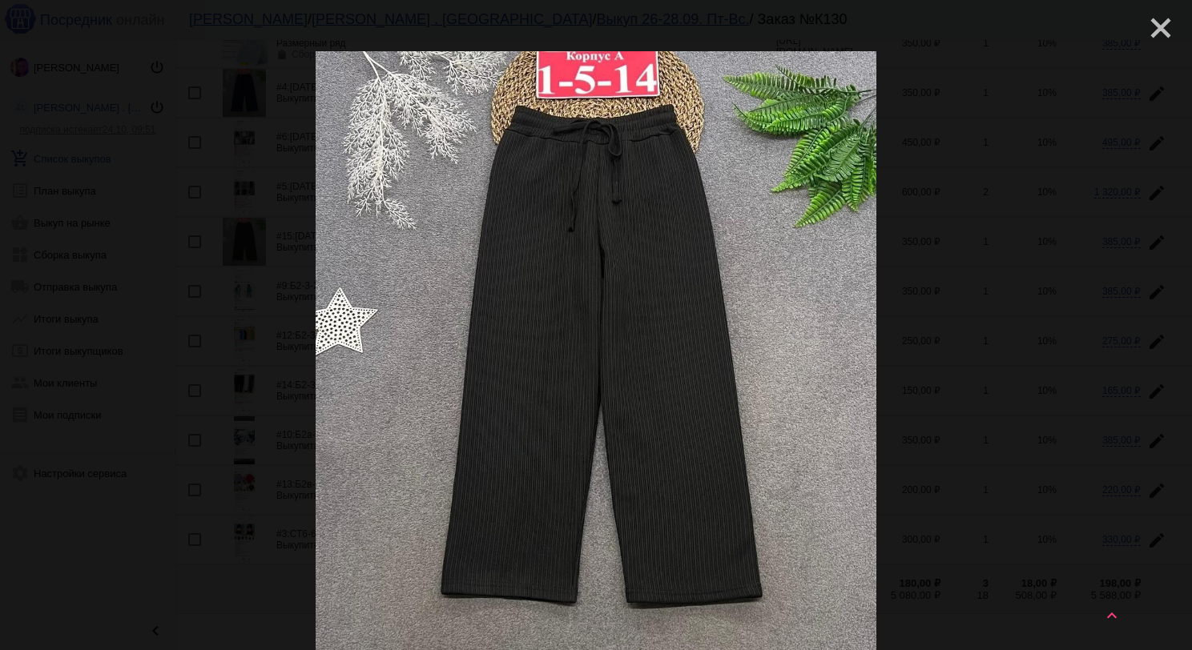
click at [1144, 22] on mat-icon "close" at bounding box center [1153, 21] width 19 height 19
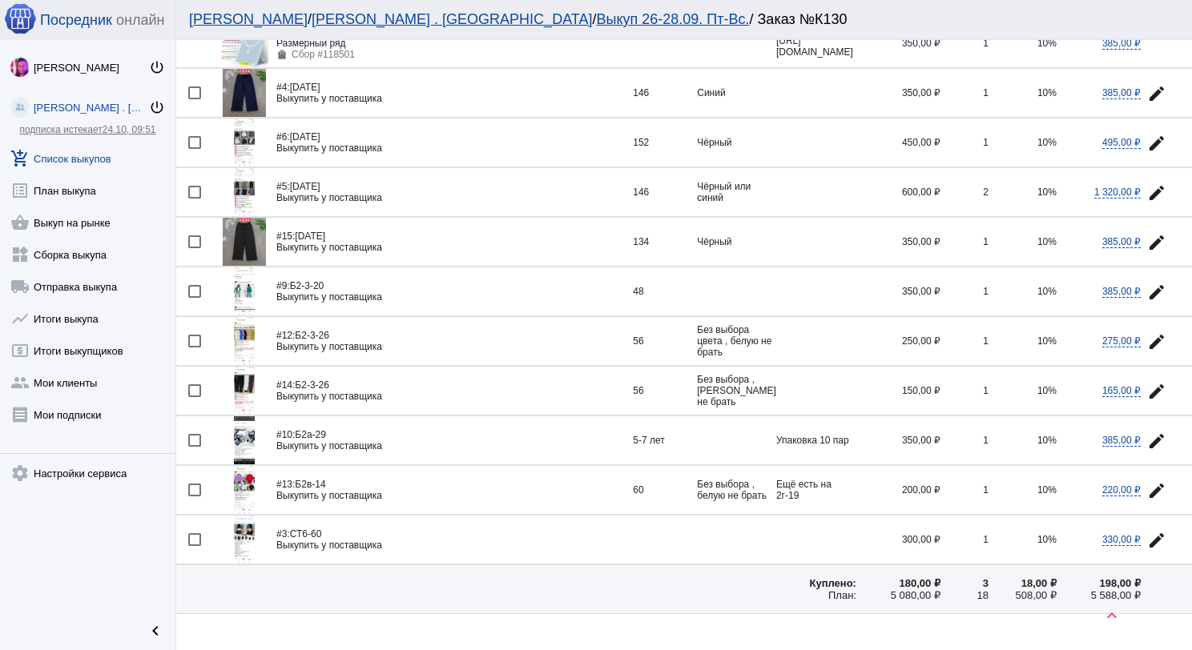
click at [239, 237] on img at bounding box center [244, 242] width 43 height 48
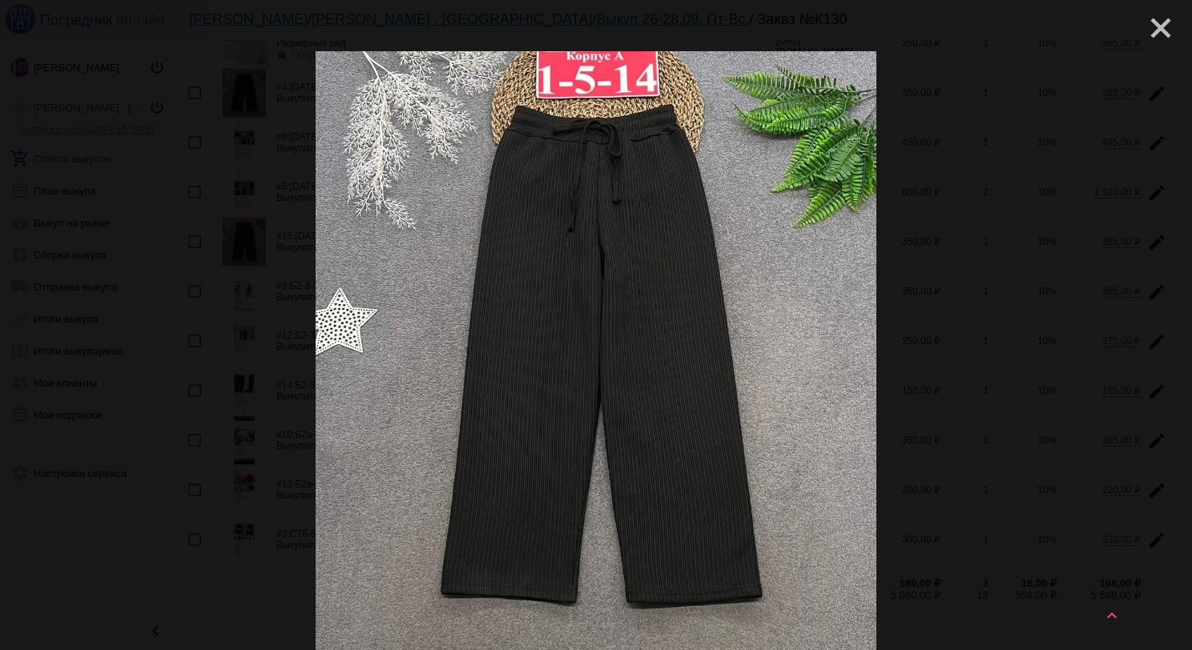
click at [1144, 26] on mat-icon "close" at bounding box center [1153, 21] width 19 height 19
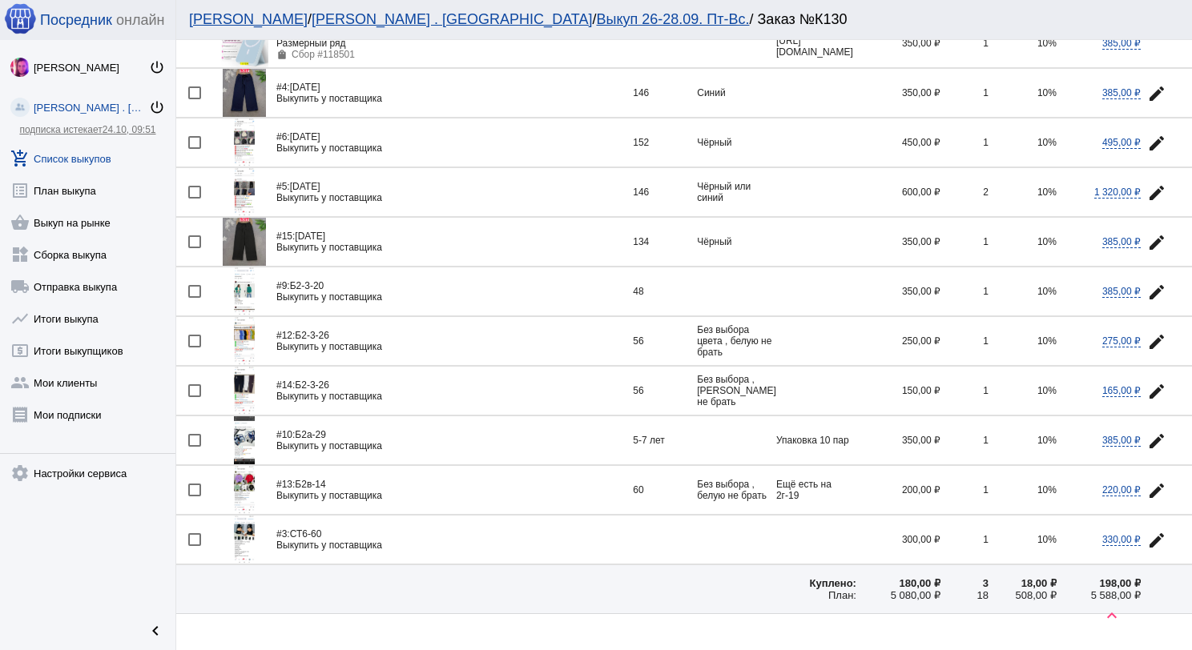
click at [87, 151] on link "add_shopping_cart Список выкупов" at bounding box center [87, 155] width 175 height 32
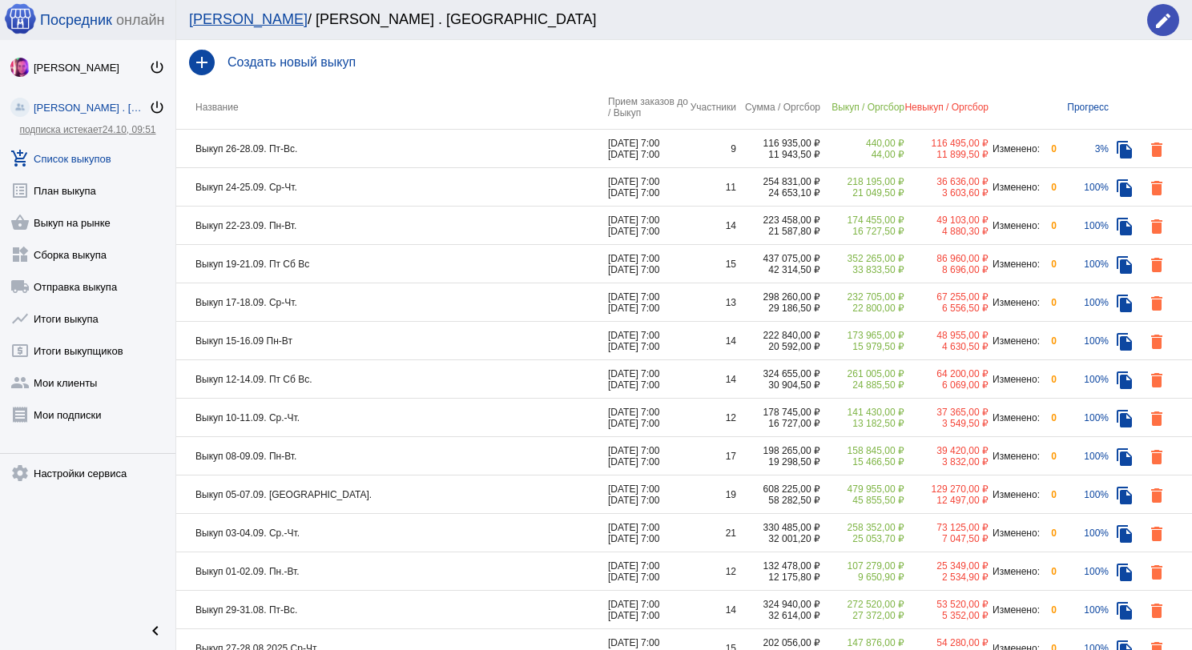
click at [355, 179] on td "Выкуп 24-25.09. Ср-Чт." at bounding box center [392, 187] width 432 height 38
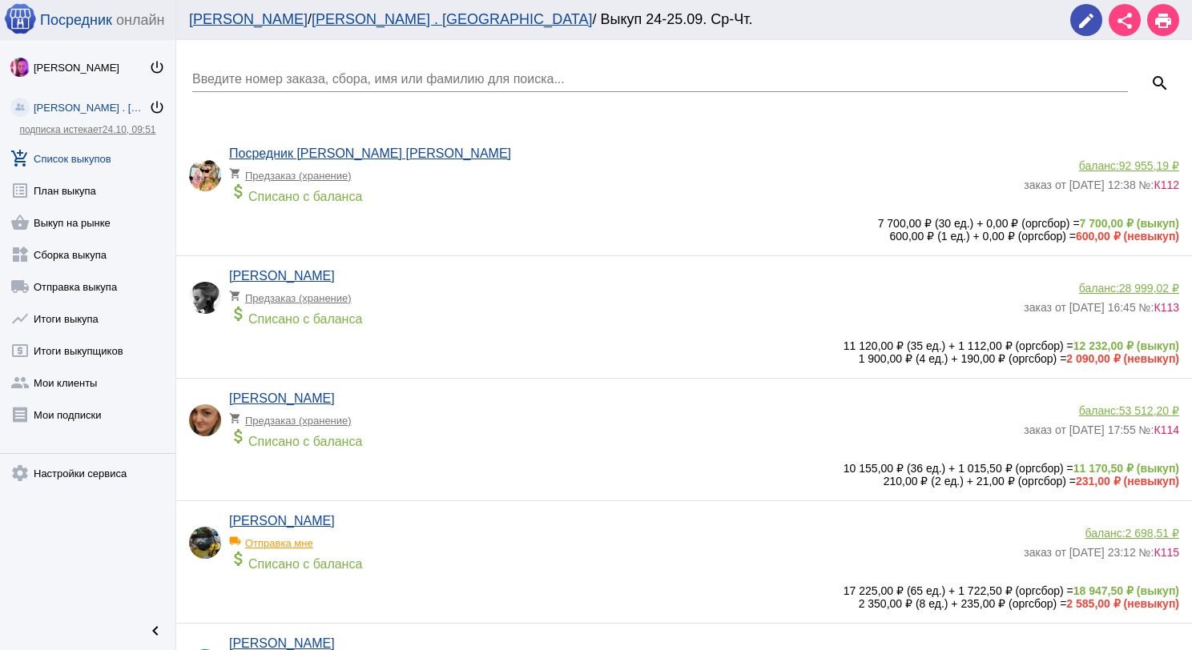
click at [346, 75] on input "Введите номер заказа, сбора, имя или фамилию для поиска..." at bounding box center [659, 79] width 935 height 14
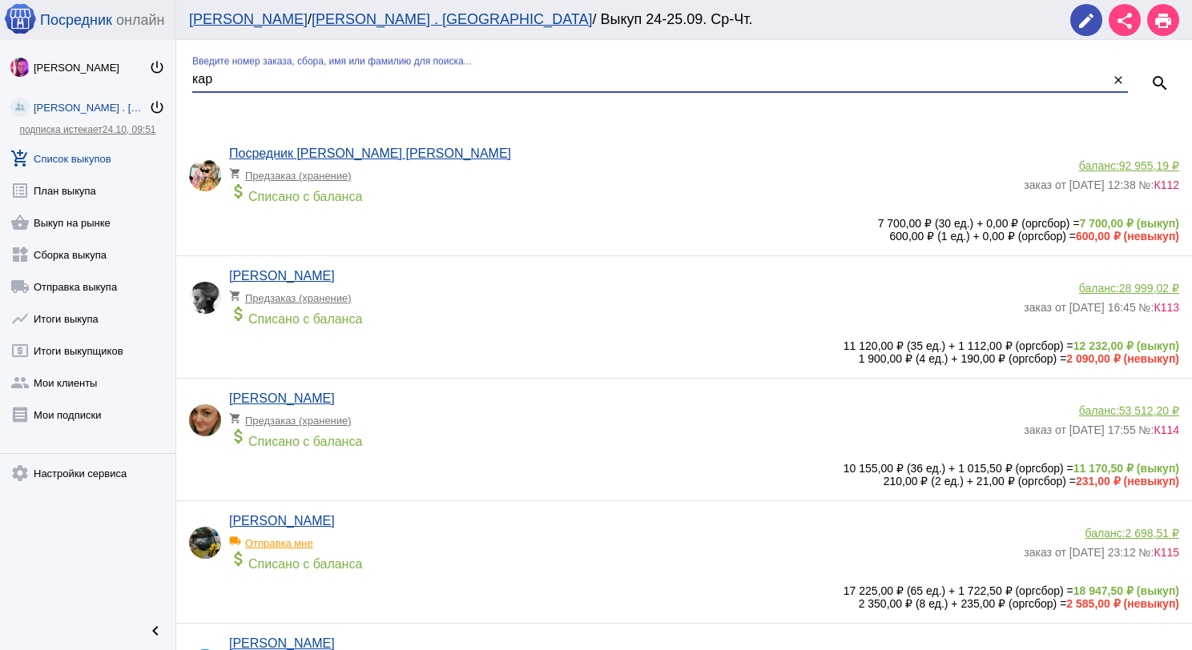
type input "кар"
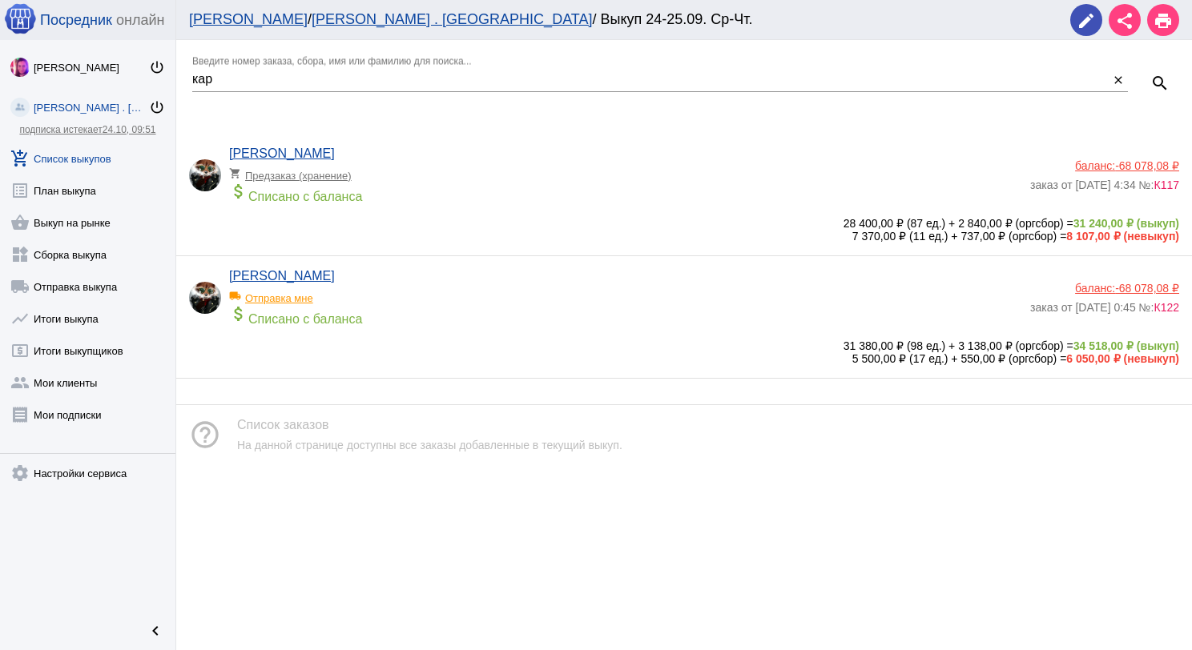
click at [1116, 168] on span "-68 078,08 ₽" at bounding box center [1147, 165] width 64 height 13
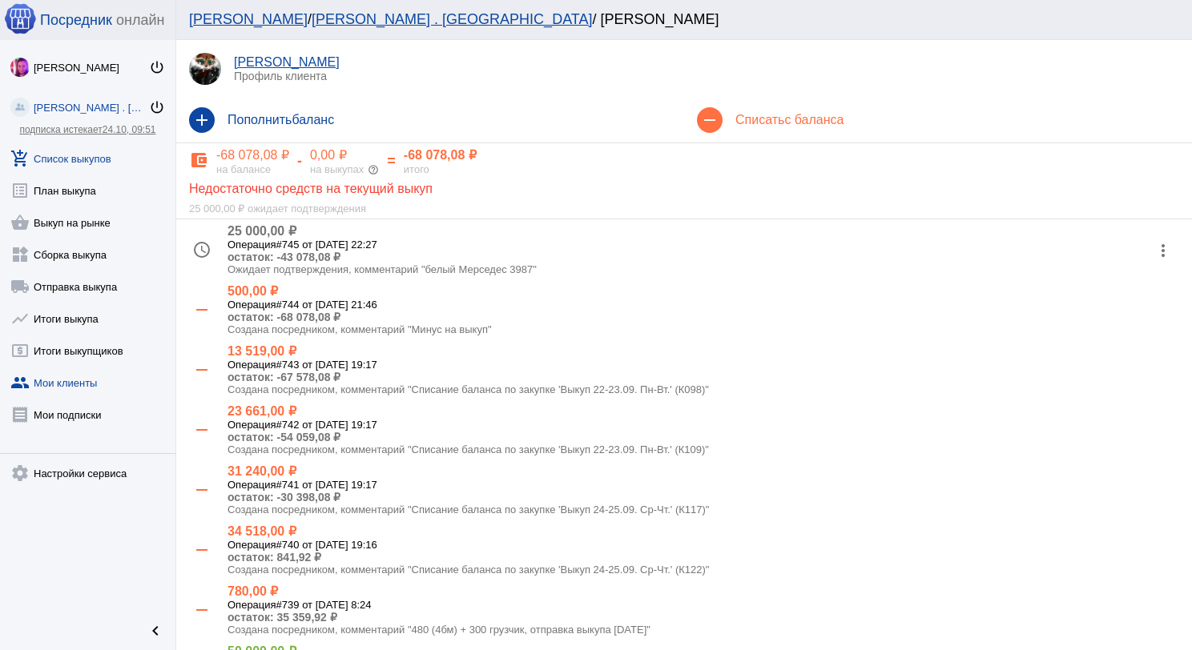
click at [98, 151] on link "add_shopping_cart Список выкупов" at bounding box center [87, 155] width 175 height 32
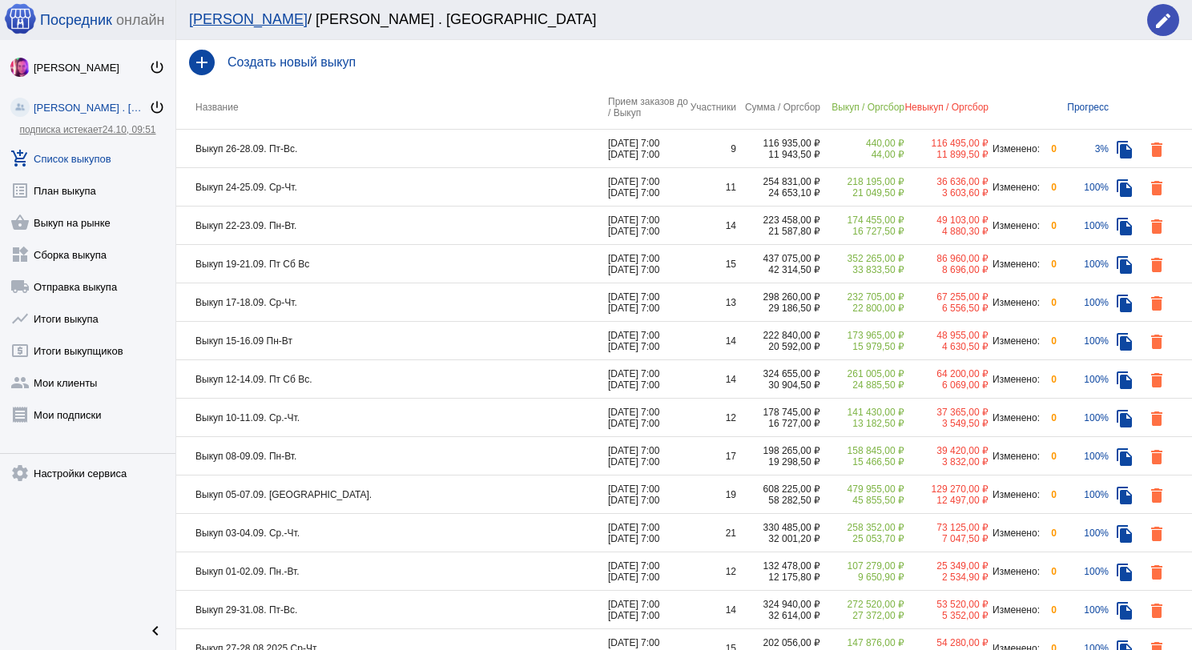
click at [323, 233] on td "Выкуп 22-23.09. Пн-Вт." at bounding box center [392, 226] width 432 height 38
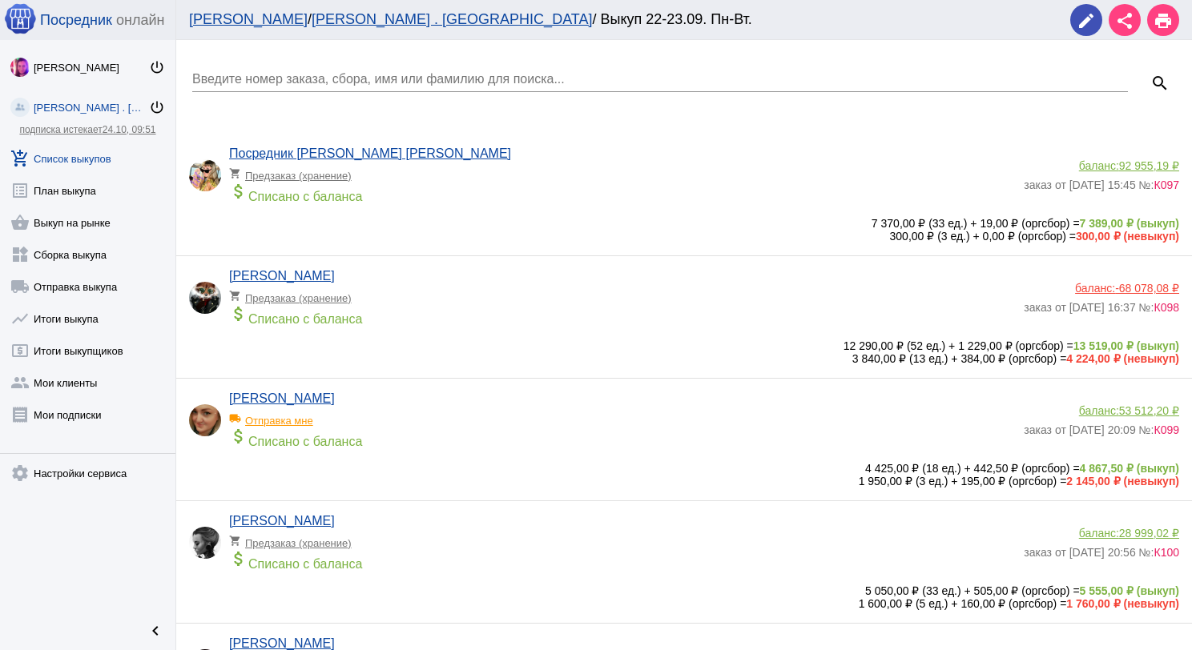
click at [78, 154] on link "add_shopping_cart Список выкупов" at bounding box center [87, 155] width 175 height 32
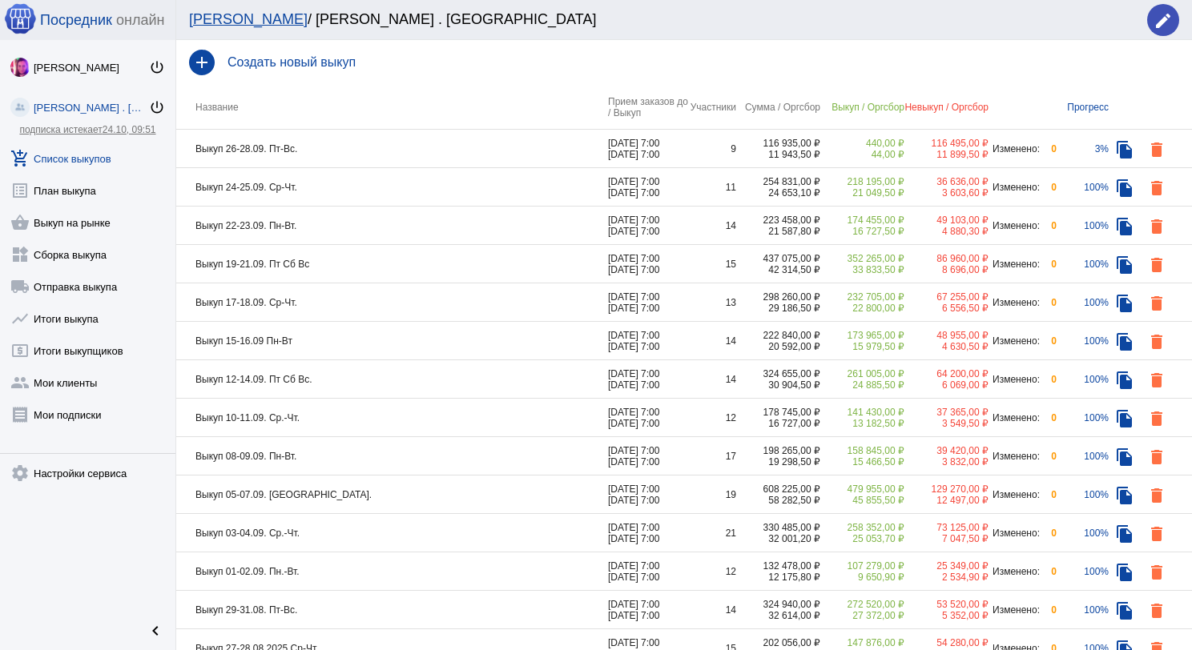
click at [345, 191] on td "Выкуп 24-25.09. Ср-Чт." at bounding box center [392, 187] width 432 height 38
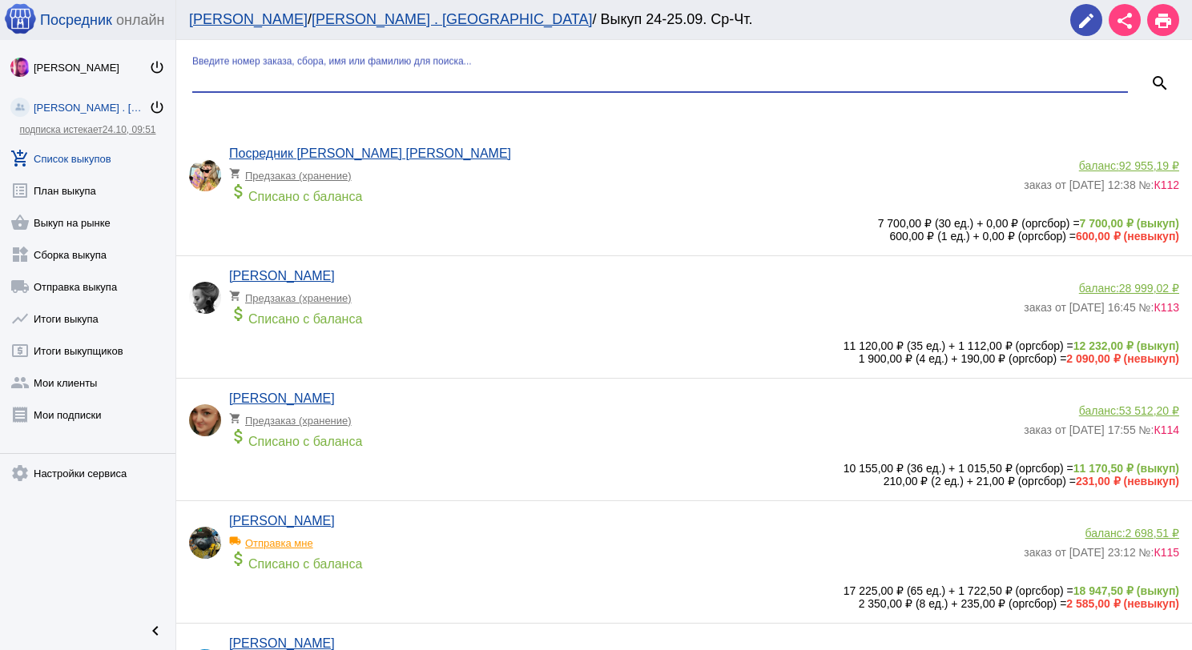
click at [368, 83] on input "Введите номер заказа, сбора, имя или фамилию для поиска..." at bounding box center [659, 79] width 935 height 14
type input "ника"
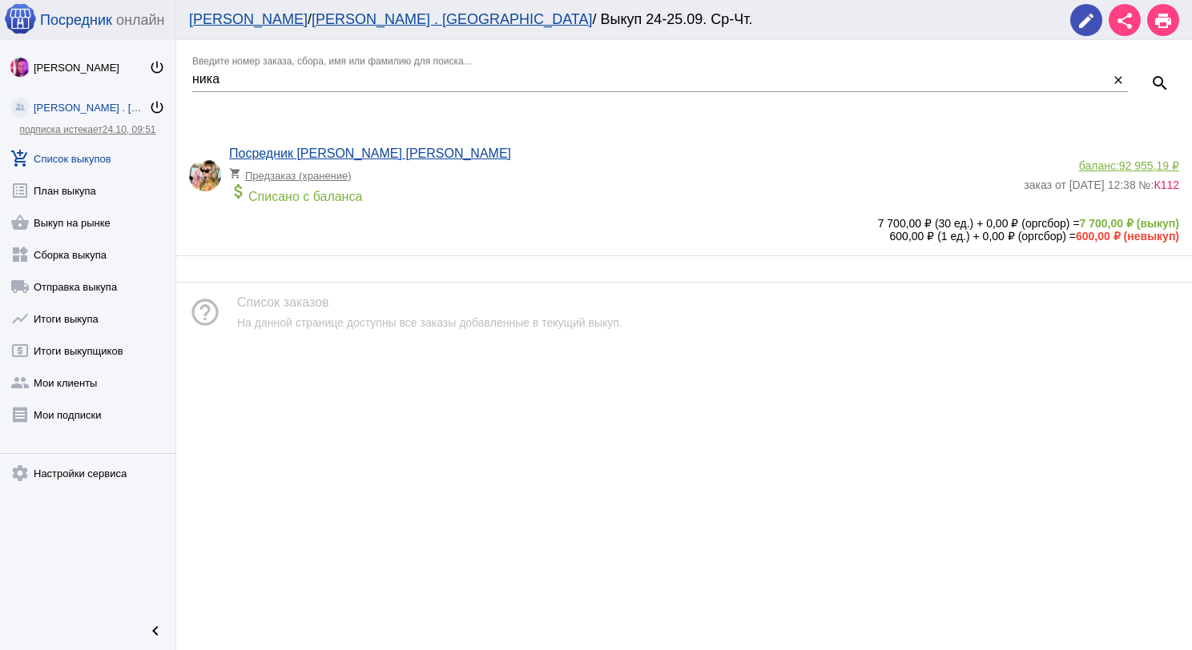
click at [491, 162] on app-delivery-type "shopping_cart Предзаказ (хранение)" at bounding box center [622, 171] width 786 height 21
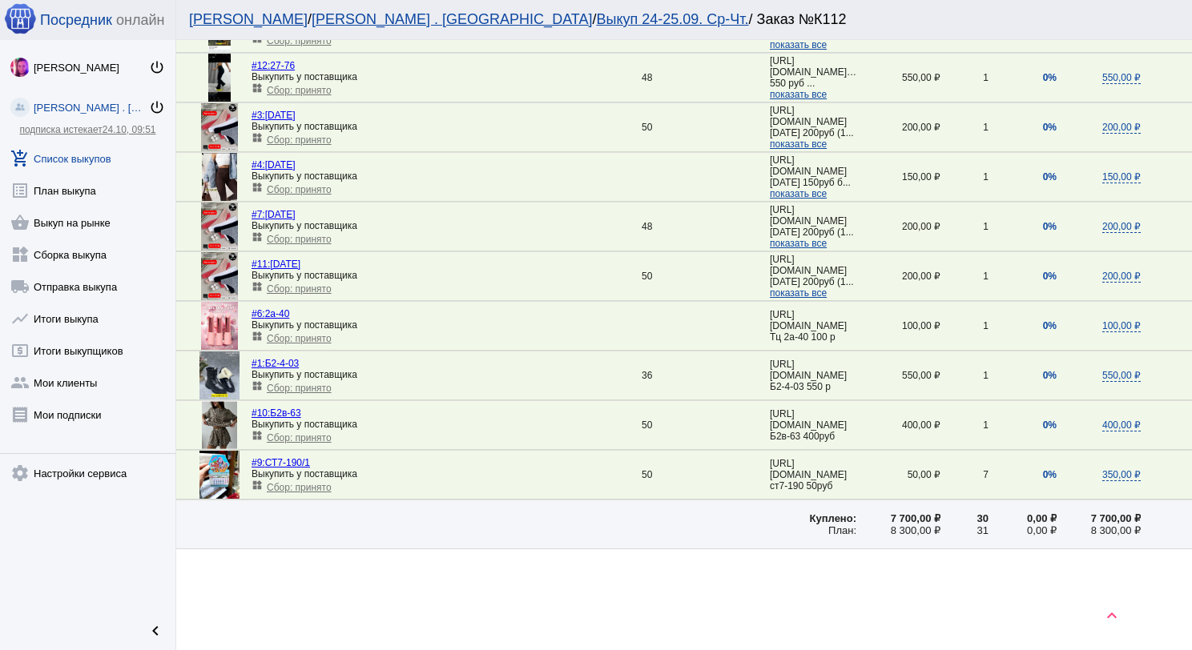
scroll to position [571, 0]
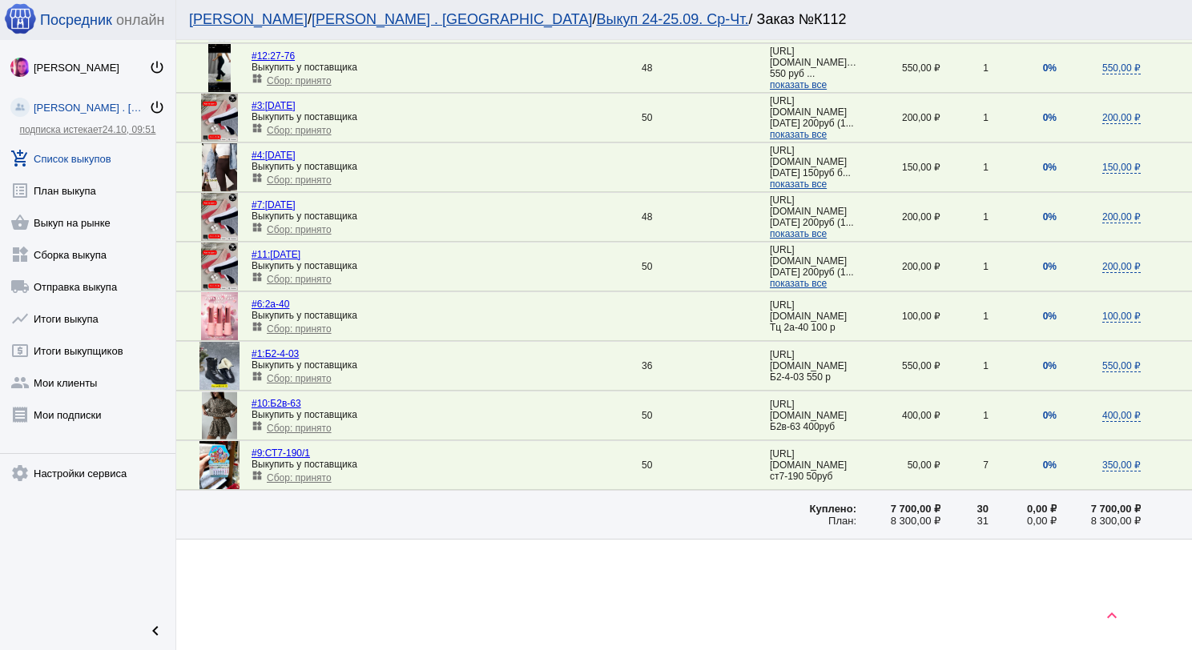
click at [51, 159] on link "add_shopping_cart Список выкупов" at bounding box center [87, 155] width 175 height 32
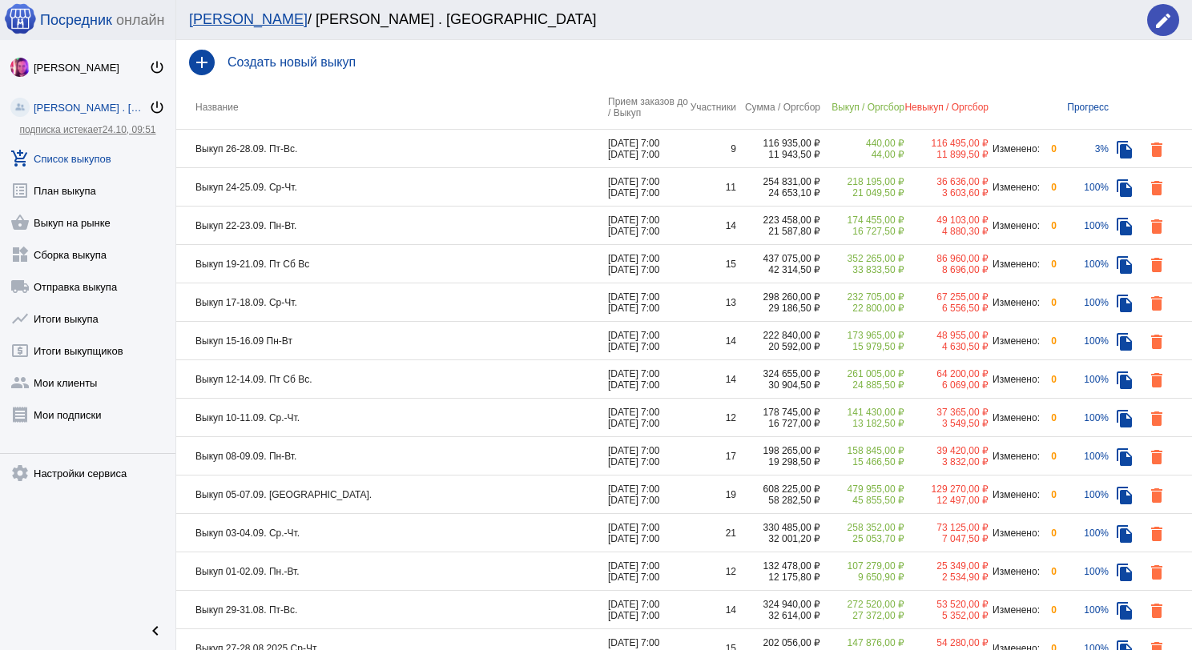
click at [487, 138] on td "Выкуп 26-28.09. Пт-Вс." at bounding box center [392, 149] width 432 height 38
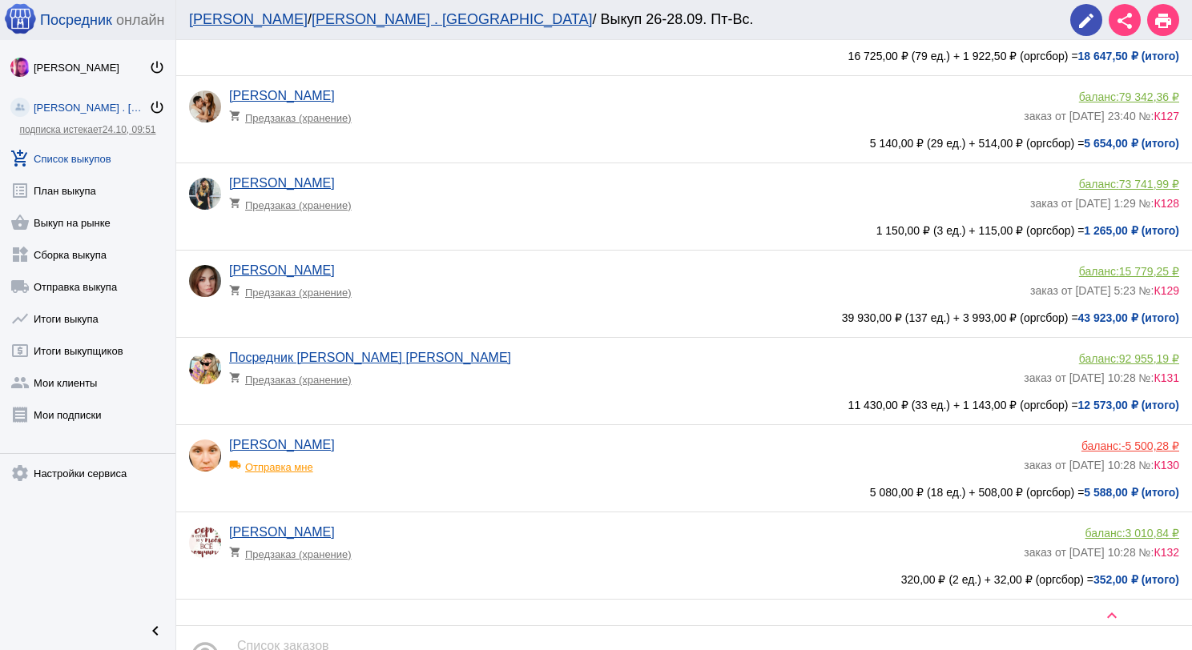
scroll to position [320, 0]
click at [1144, 272] on span "15 779,25 ₽" at bounding box center [1149, 270] width 60 height 13
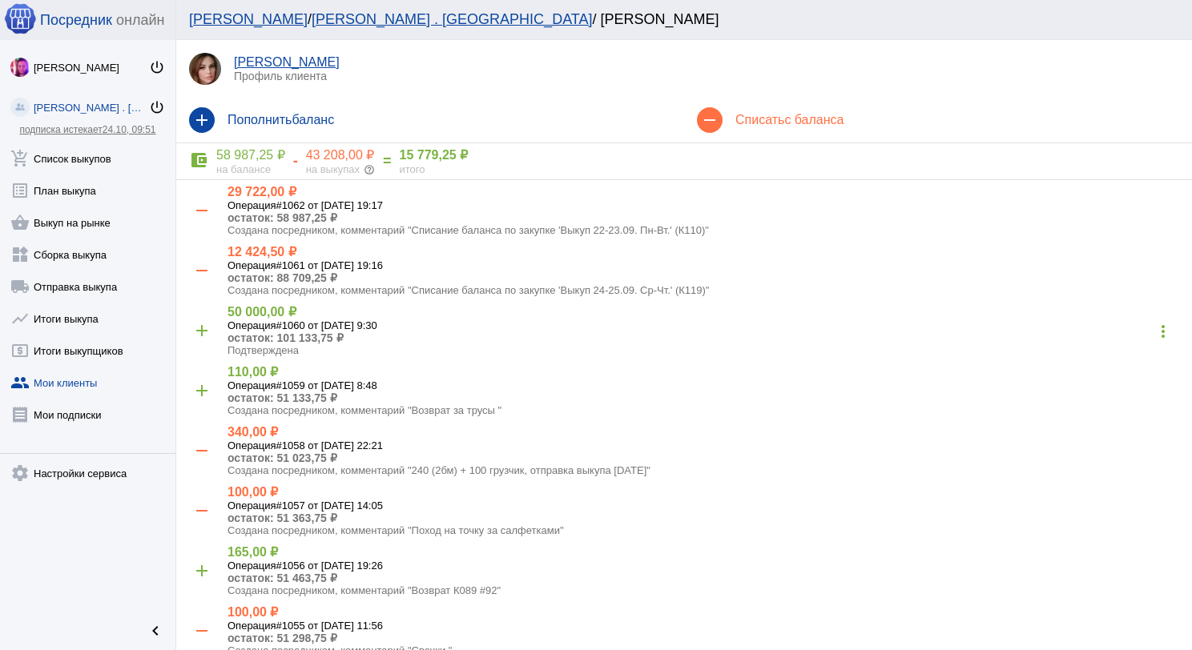
click at [348, 153] on div "43 208,00 ₽" at bounding box center [340, 155] width 69 height 16
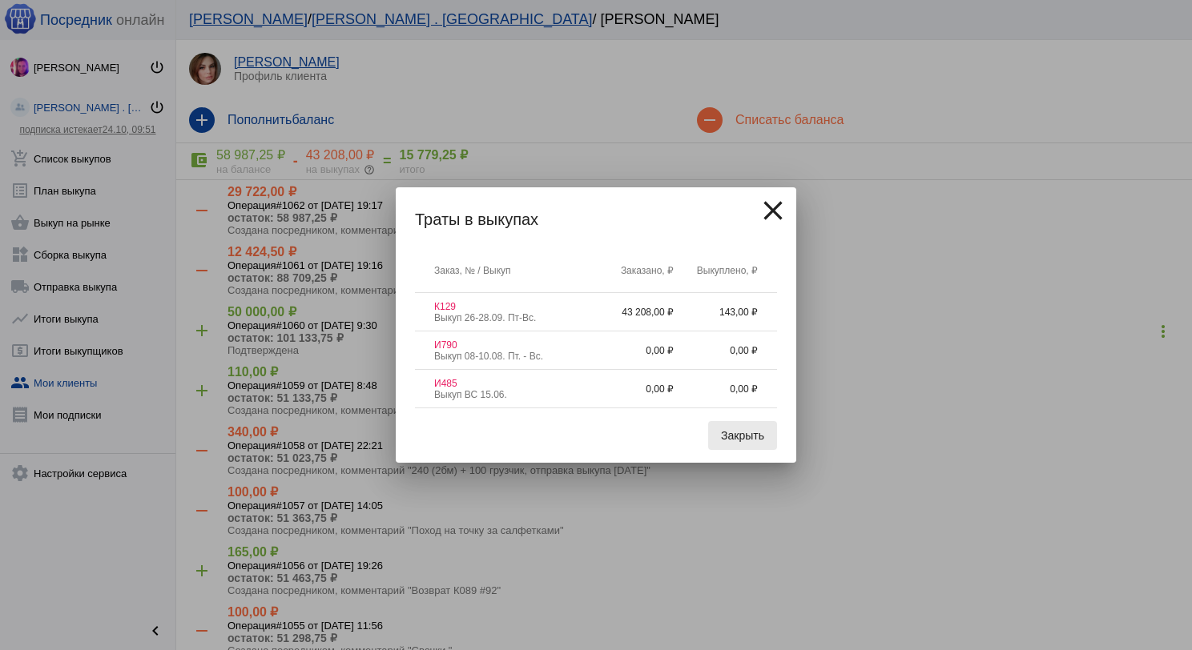
click at [758, 440] on span "Закрыть" at bounding box center [742, 435] width 43 height 13
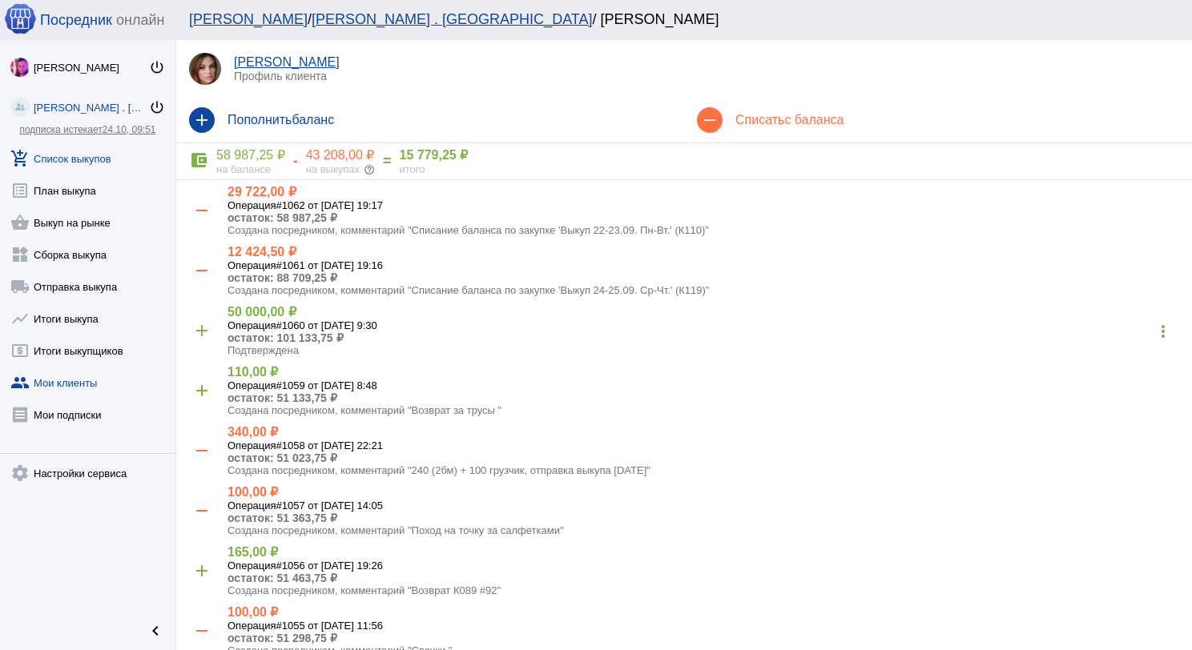
click at [63, 157] on link "add_shopping_cart Список выкупов" at bounding box center [87, 155] width 175 height 32
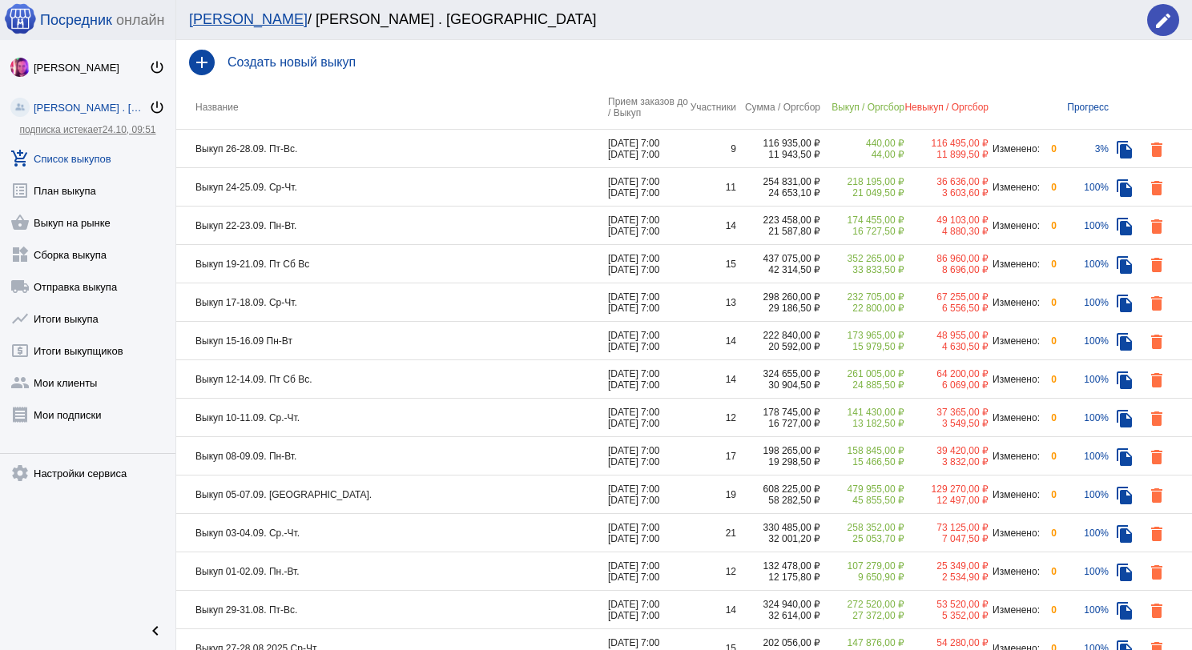
click at [336, 184] on td "Выкуп 24-25.09. Ср-Чт." at bounding box center [392, 187] width 432 height 38
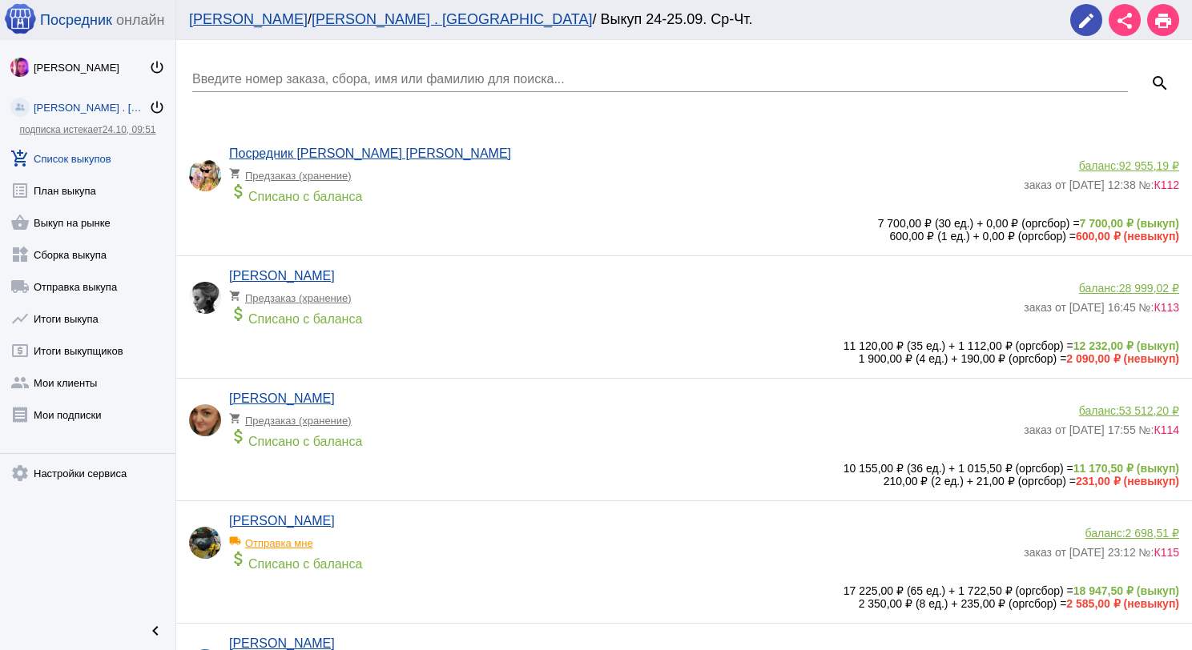
click at [384, 72] on input "Введите номер заказа, сбора, имя или фамилию для поиска..." at bounding box center [659, 79] width 935 height 14
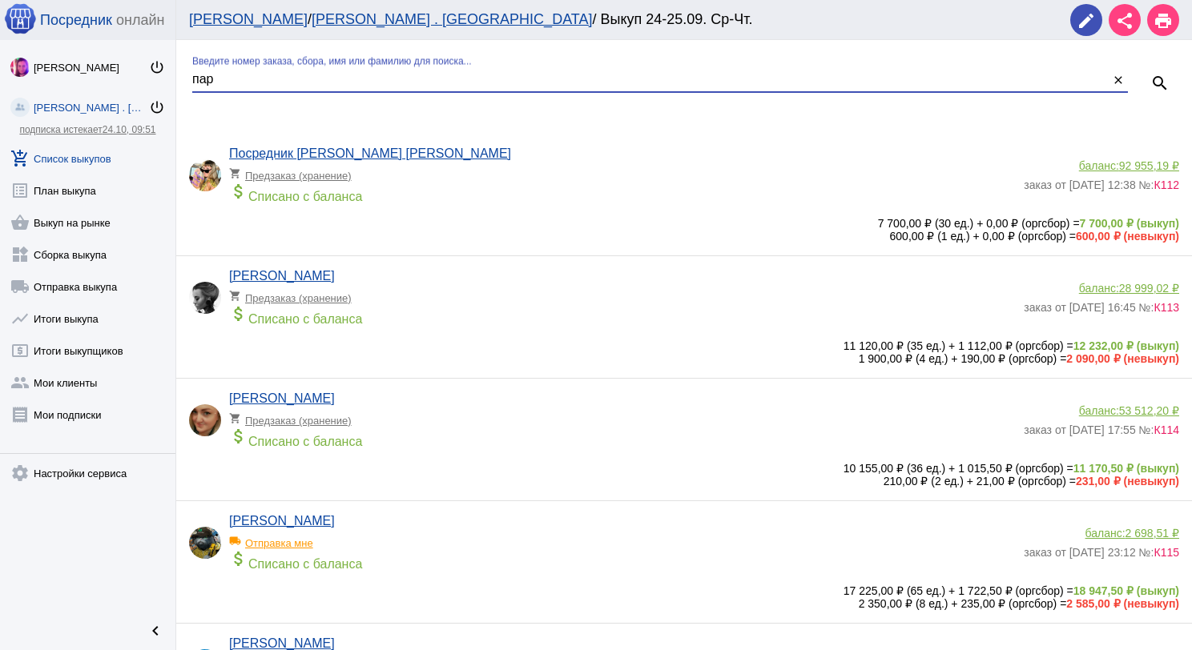
type input "пар"
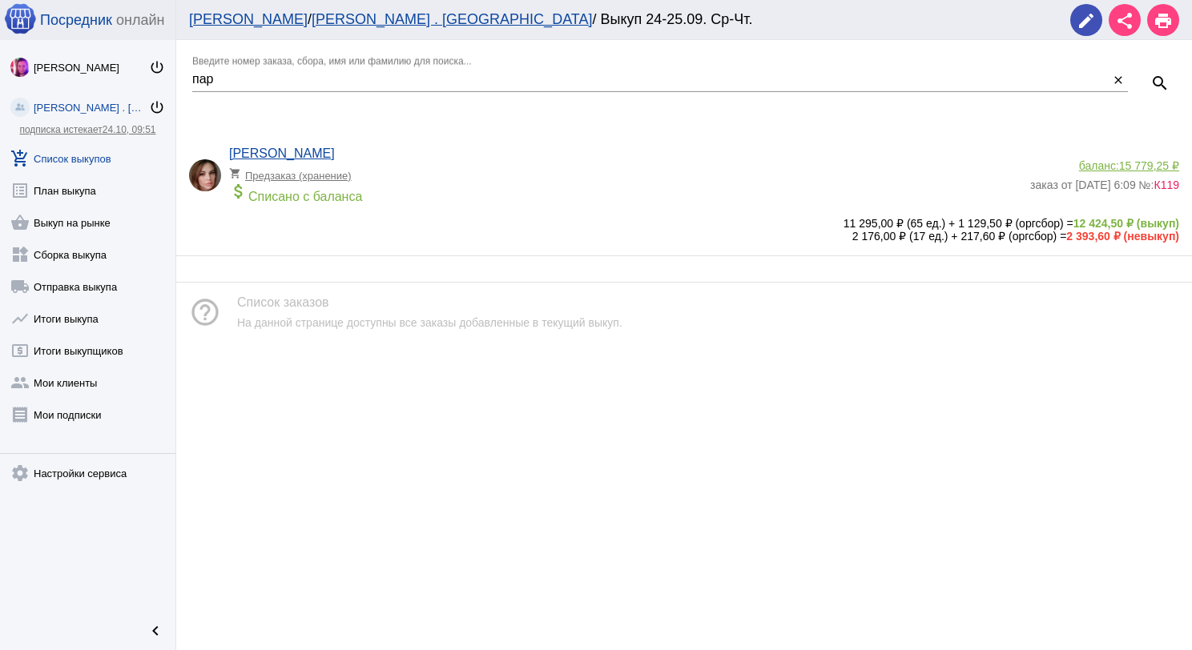
click at [1131, 167] on span "15 779,25 ₽" at bounding box center [1149, 165] width 60 height 13
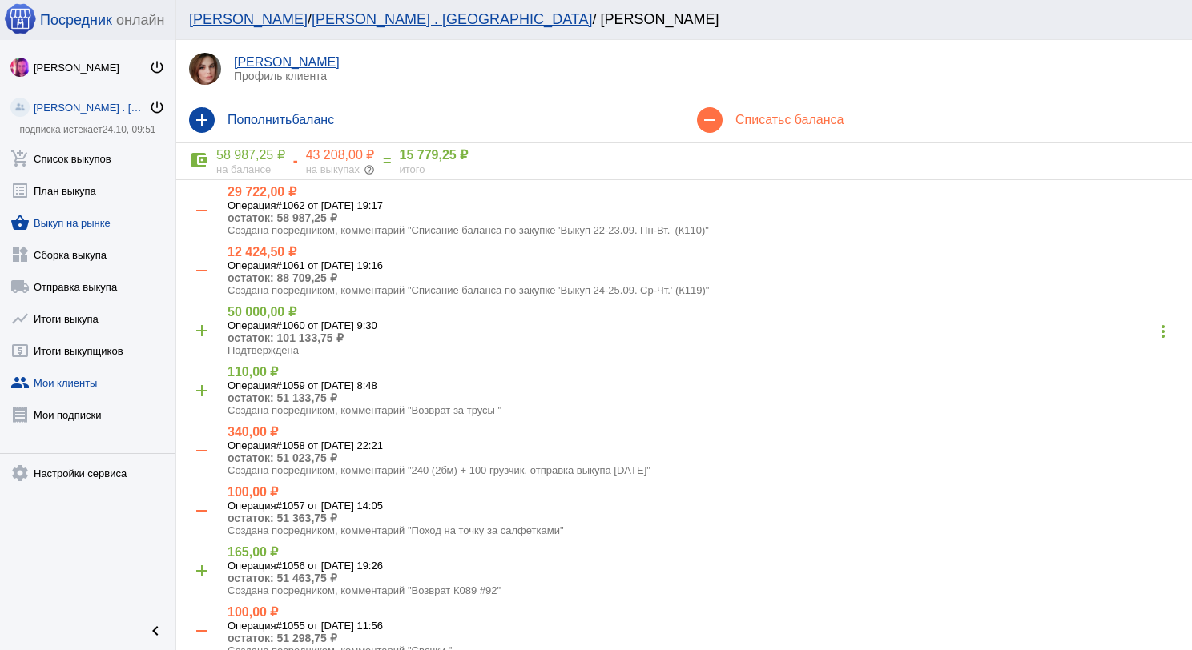
click at [86, 222] on link "shopping_basket Выкуп на рынке" at bounding box center [87, 219] width 175 height 32
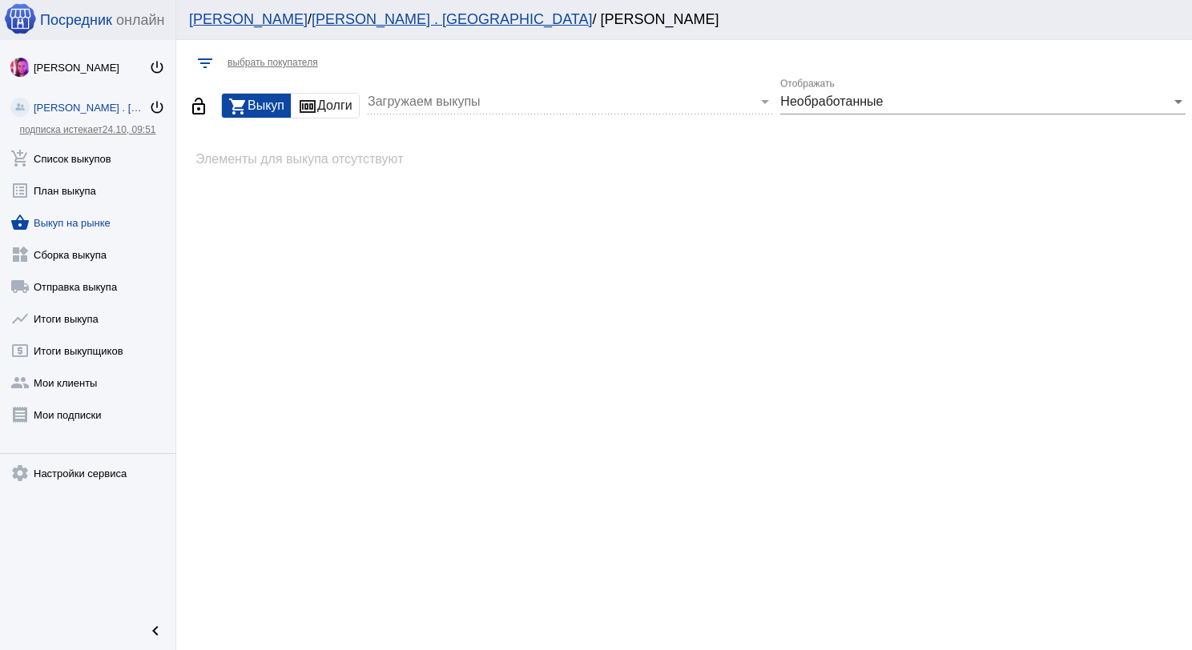
click at [475, 100] on span at bounding box center [563, 101] width 391 height 14
click at [102, 222] on link "shopping_basket Выкуп на рынке" at bounding box center [87, 219] width 175 height 32
click at [94, 154] on link "add_shopping_cart Список выкупов" at bounding box center [87, 155] width 175 height 32
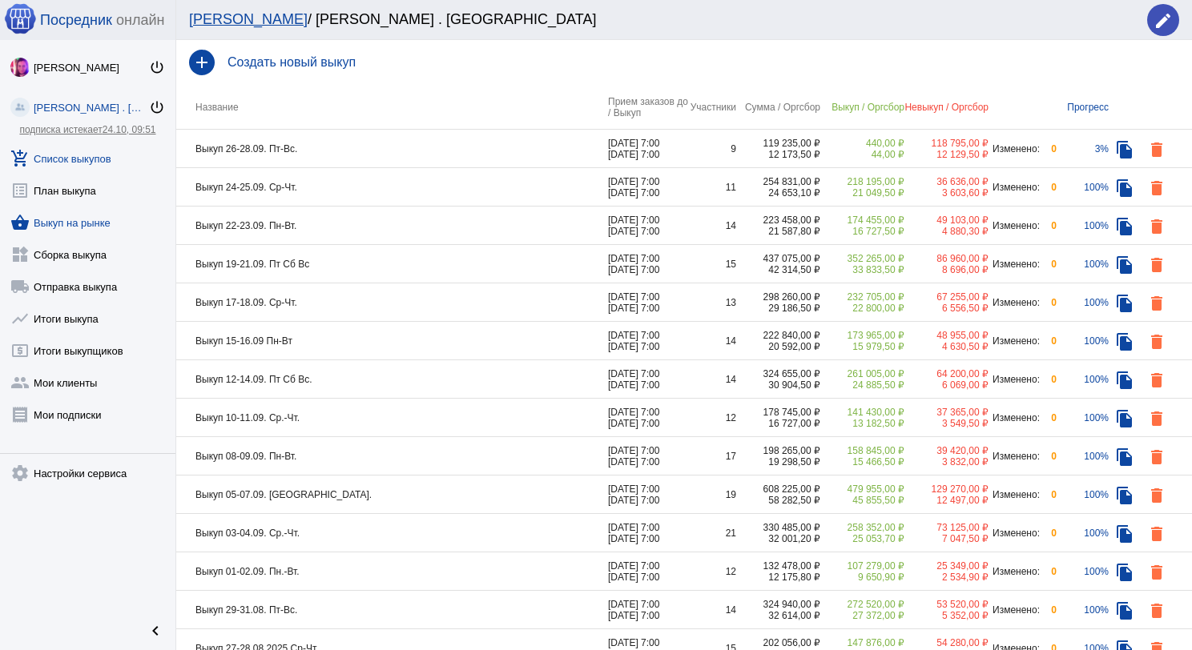
click at [89, 215] on link "shopping_basket Выкуп на рынке" at bounding box center [87, 219] width 175 height 32
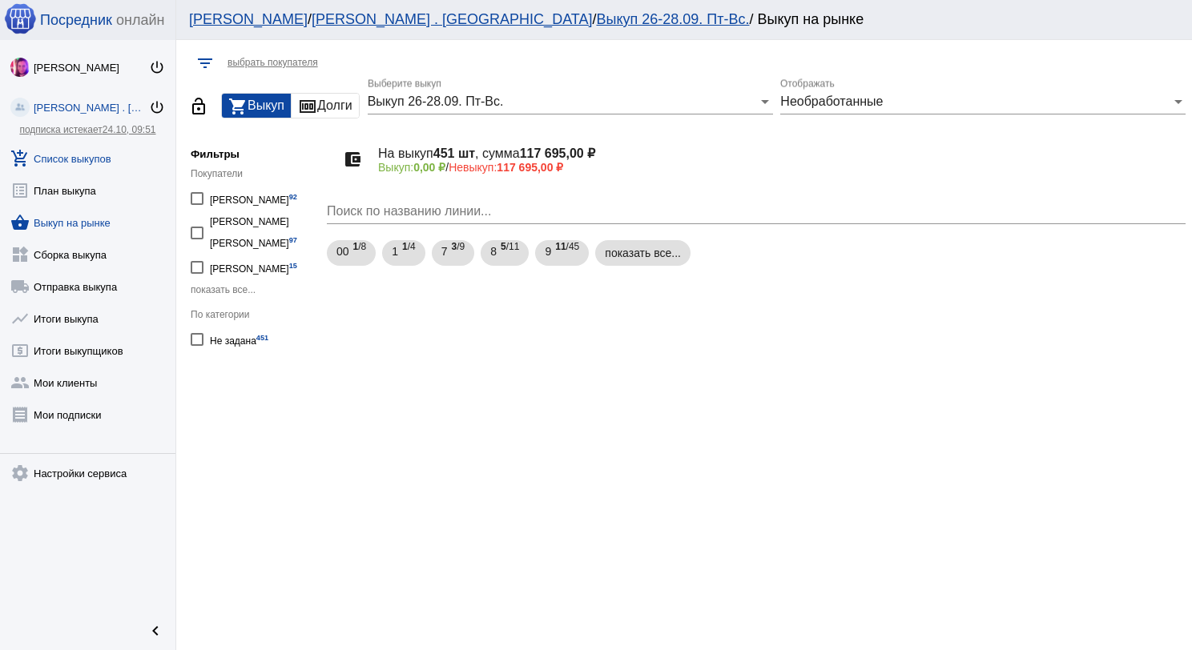
click at [112, 154] on link "add_shopping_cart Список выкупов" at bounding box center [87, 155] width 175 height 32
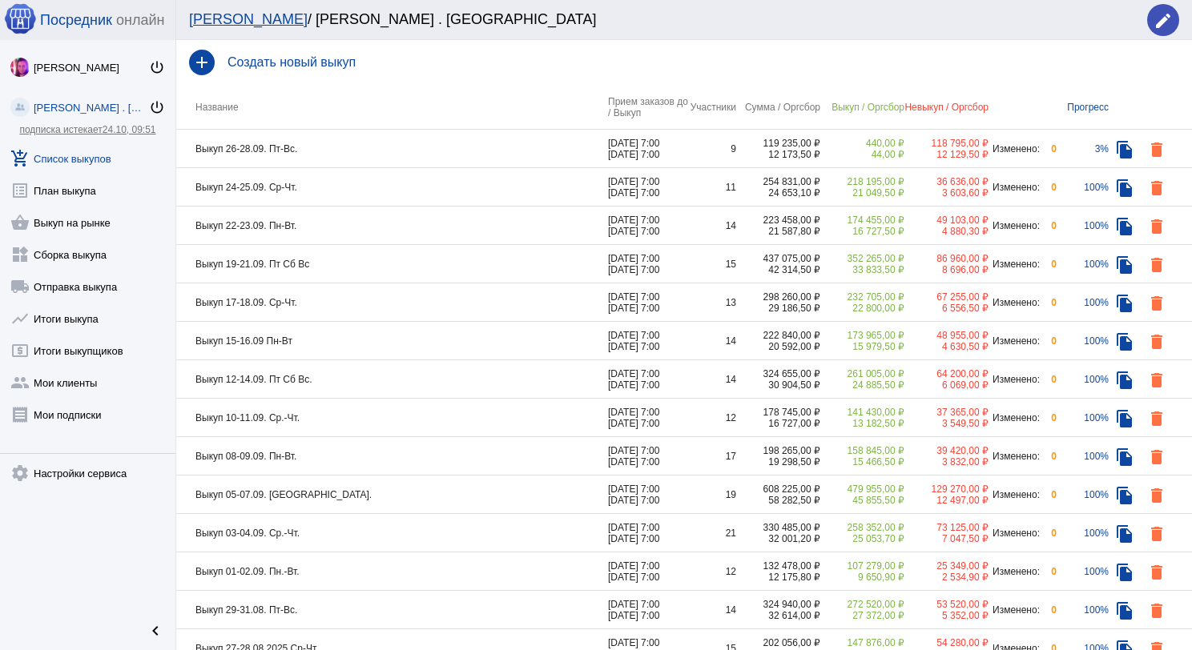
click at [370, 156] on td "Выкуп 26-28.09. Пт-Вс." at bounding box center [392, 149] width 432 height 38
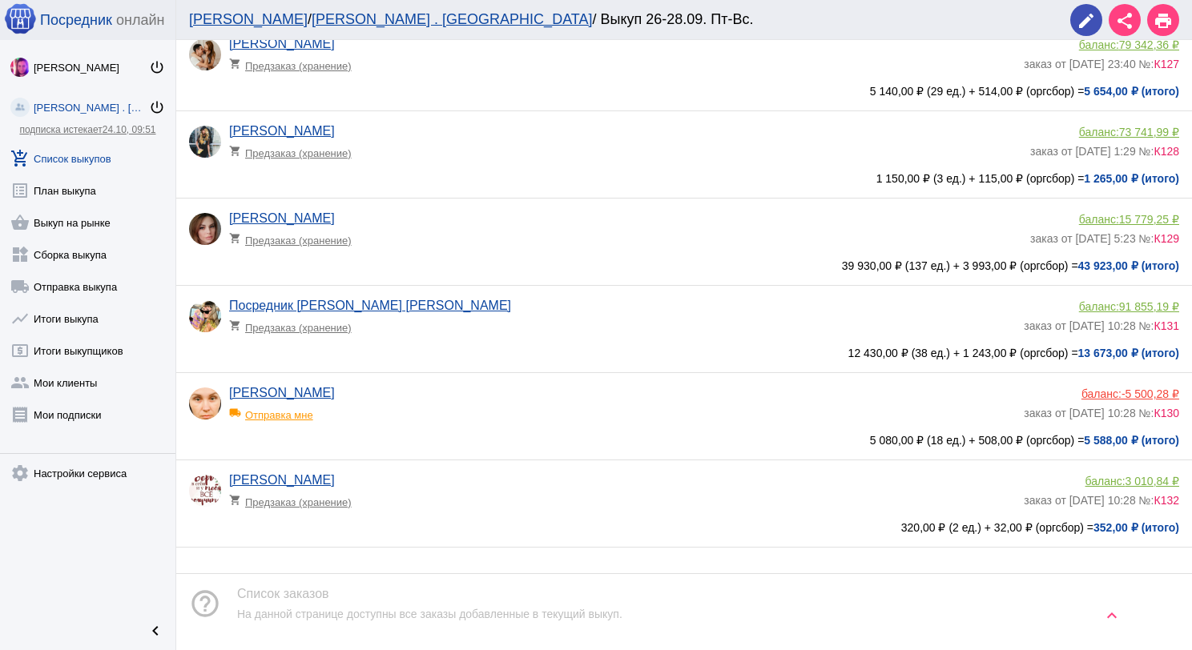
scroll to position [400, 0]
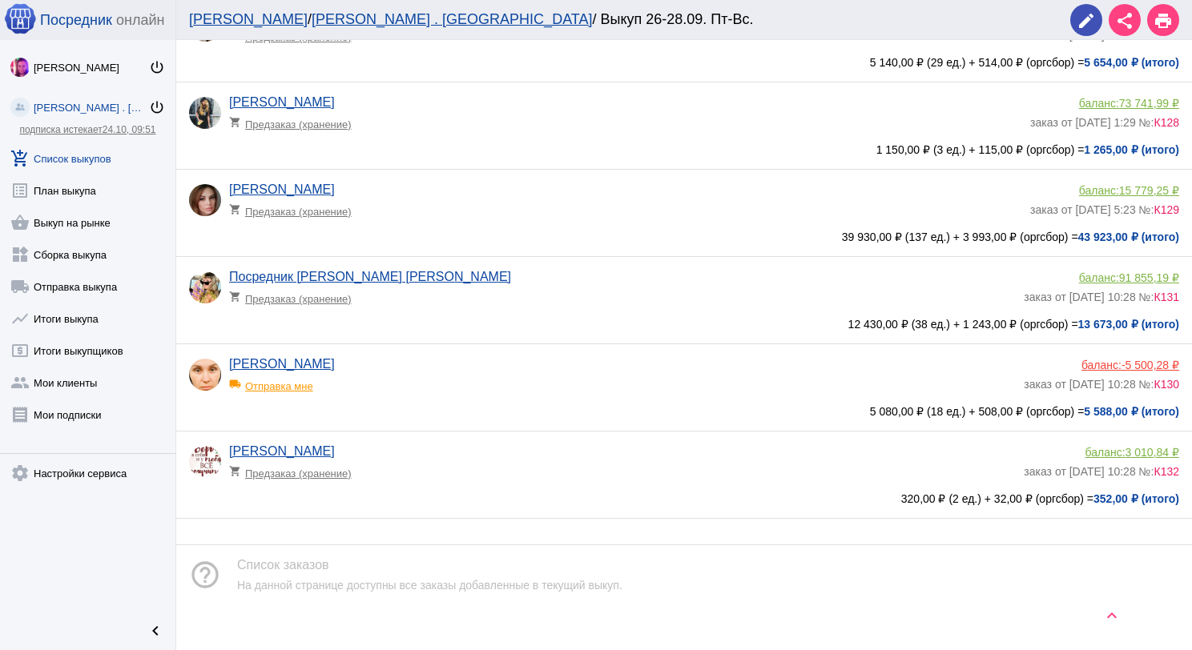
click at [1131, 365] on span "-5 500,28 ₽" at bounding box center [1150, 365] width 58 height 13
